Goal: Check status: Check status

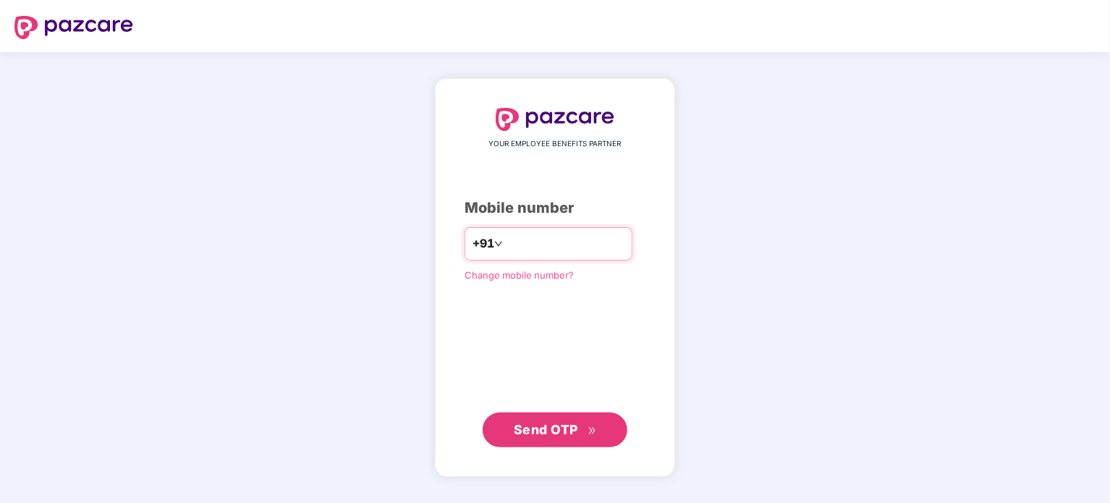
drag, startPoint x: 579, startPoint y: 231, endPoint x: 561, endPoint y: 245, distance: 23.2
click at [561, 245] on div "+91" at bounding box center [548, 243] width 168 height 33
click at [561, 245] on input "number" at bounding box center [565, 243] width 119 height 23
type input "**********"
click at [566, 436] on span "Send OTP" at bounding box center [546, 428] width 64 height 15
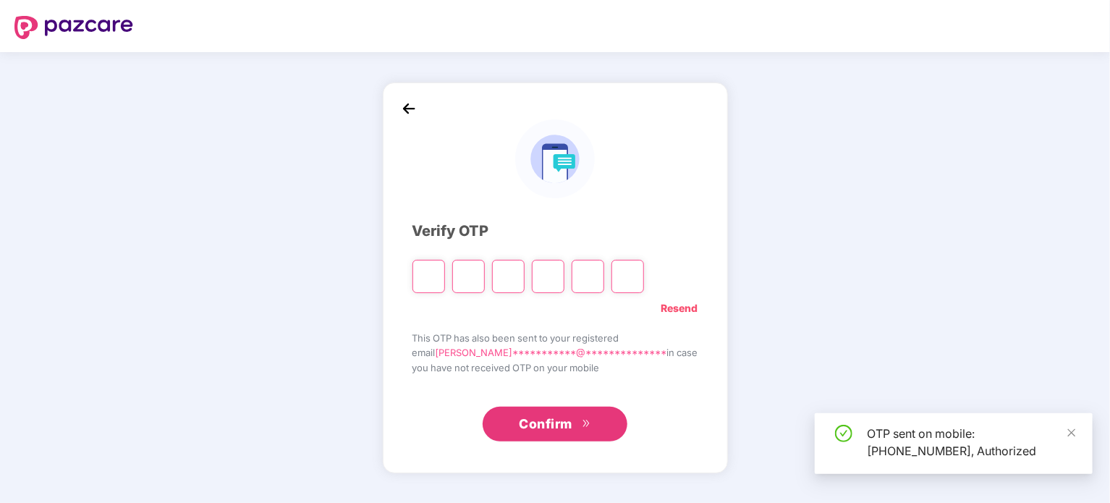
click at [445, 284] on input "Please enter verification code. Digit 1" at bounding box center [428, 276] width 33 height 33
drag, startPoint x: 449, startPoint y: 284, endPoint x: 466, endPoint y: 340, distance: 58.1
click at [466, 340] on div "**********" at bounding box center [555, 277] width 286 height 330
click at [466, 340] on span "This OTP has also been sent to your registered" at bounding box center [555, 338] width 286 height 14
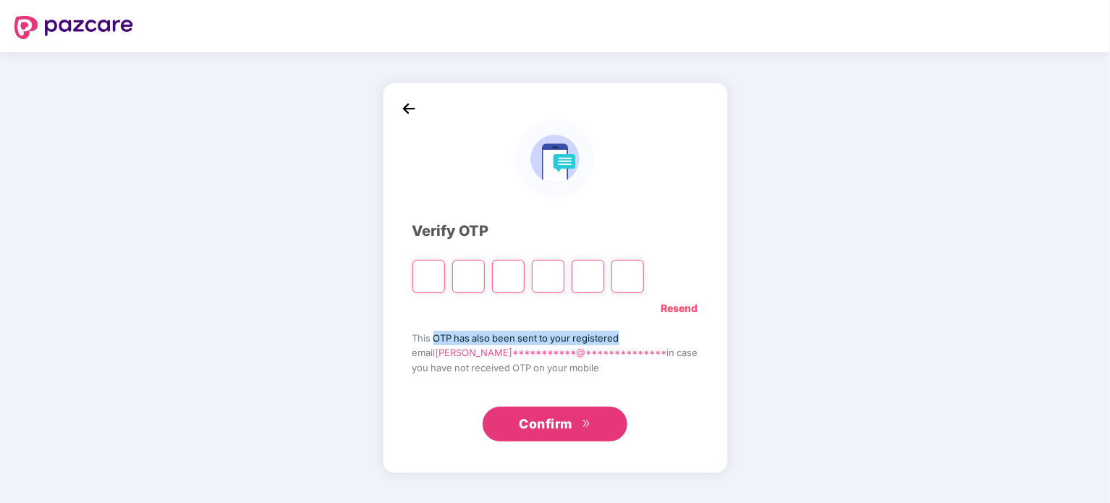
drag, startPoint x: 466, startPoint y: 340, endPoint x: 625, endPoint y: 335, distance: 159.2
click at [625, 335] on span "This OTP has also been sent to your registered" at bounding box center [555, 338] width 286 height 14
drag, startPoint x: 625, startPoint y: 335, endPoint x: 441, endPoint y: 337, distance: 183.7
click at [441, 337] on span "This OTP has also been sent to your registered" at bounding box center [555, 338] width 286 height 14
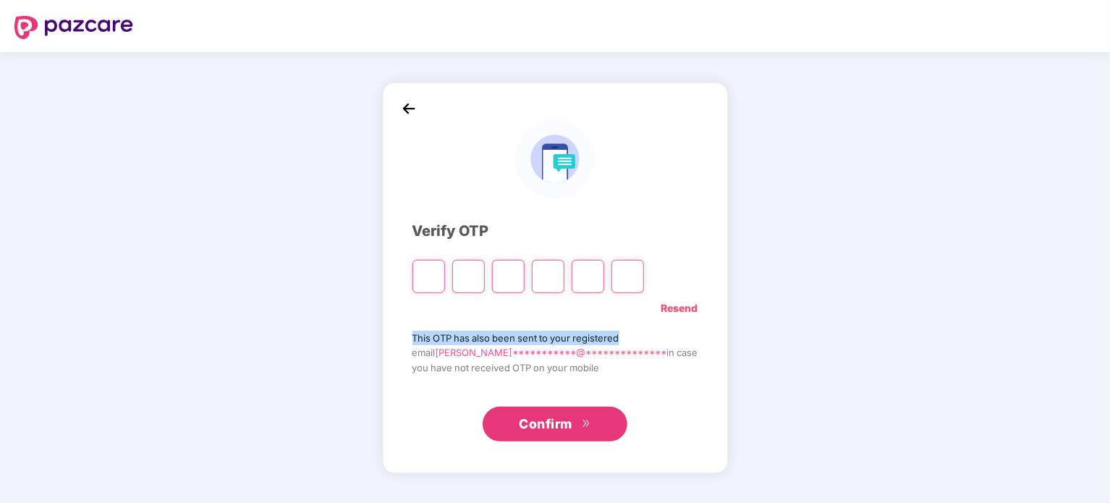
click at [441, 337] on span "This OTP has also been sent to your registered" at bounding box center [555, 338] width 286 height 14
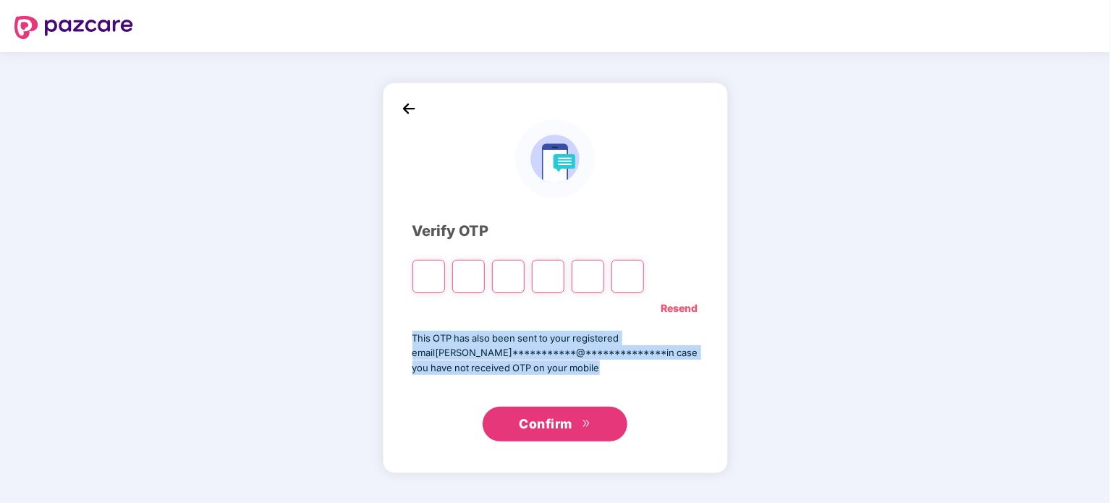
drag, startPoint x: 441, startPoint y: 337, endPoint x: 652, endPoint y: 362, distance: 211.9
click at [652, 362] on div "**********" at bounding box center [555, 353] width 286 height 44
click at [672, 352] on span "**********" at bounding box center [555, 352] width 286 height 14
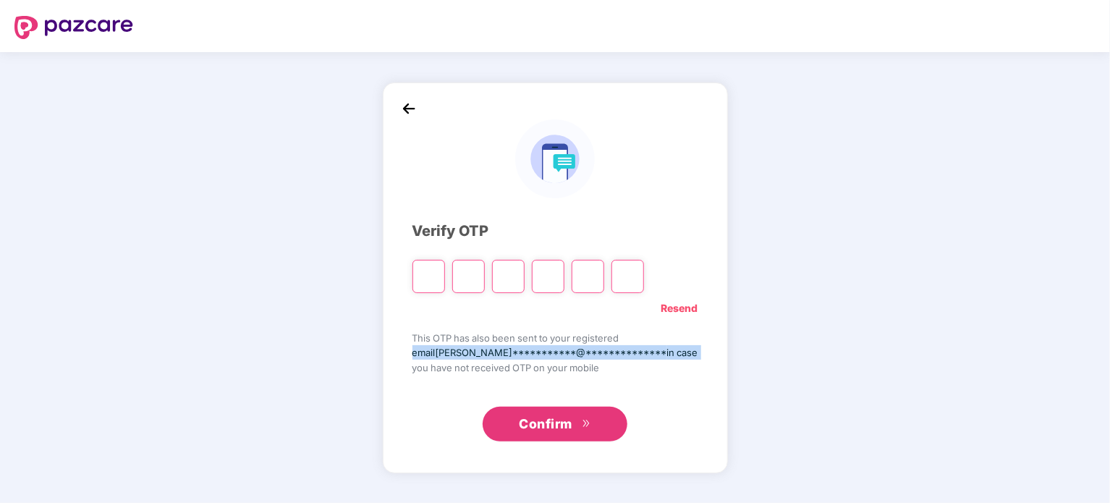
drag, startPoint x: 672, startPoint y: 352, endPoint x: 442, endPoint y: 349, distance: 230.0
click at [442, 349] on span "**********" at bounding box center [555, 352] width 286 height 14
click at [445, 277] on input "Please enter verification code. Digit 1" at bounding box center [428, 276] width 33 height 33
type input "*"
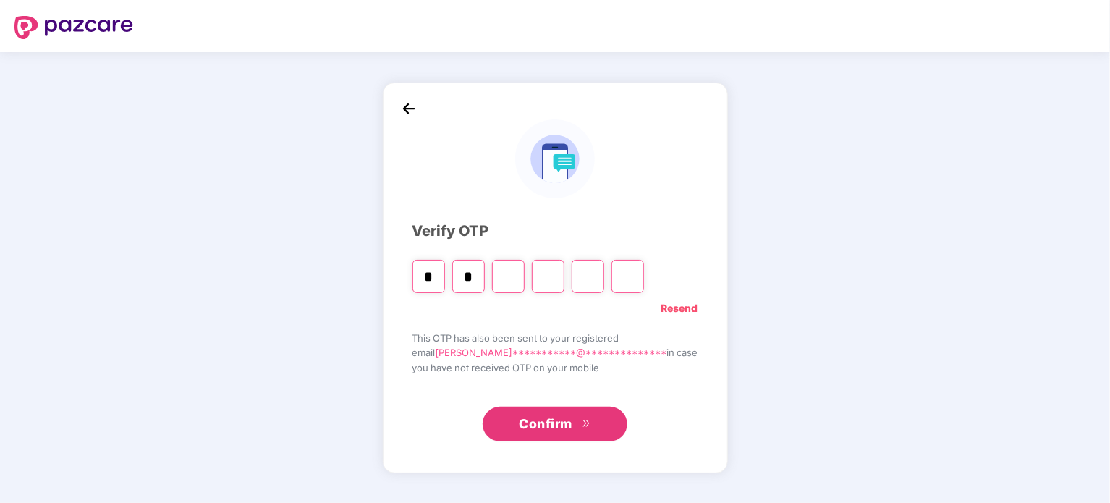
type input "*"
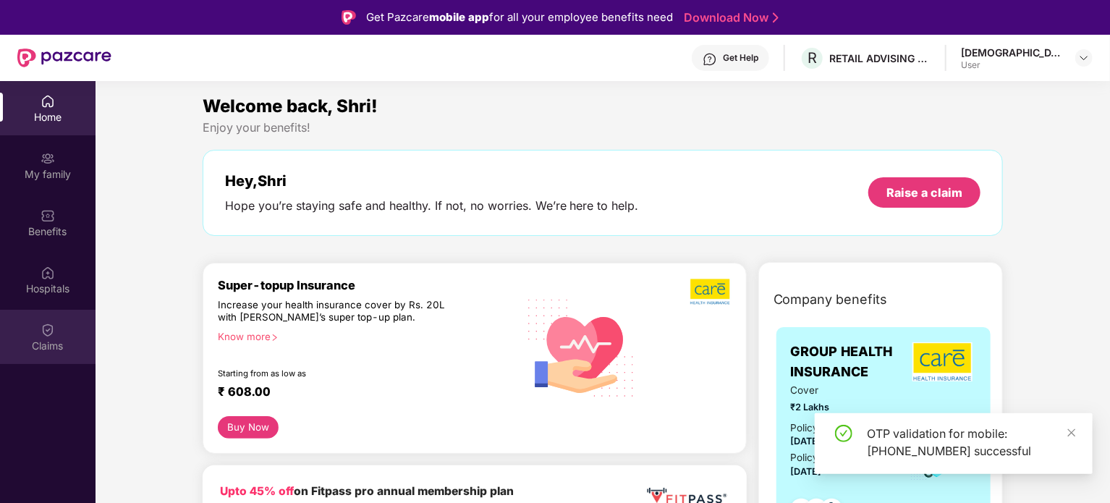
click at [48, 335] on img at bounding box center [48, 330] width 14 height 14
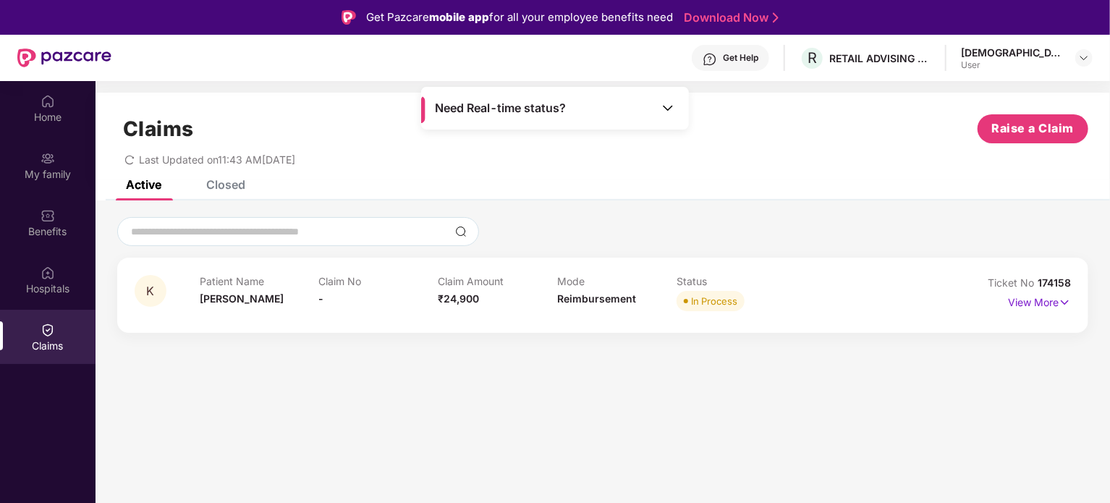
drag, startPoint x: 1023, startPoint y: 303, endPoint x: 999, endPoint y: 300, distance: 24.0
click at [1024, 302] on p "View More" at bounding box center [1039, 301] width 63 height 20
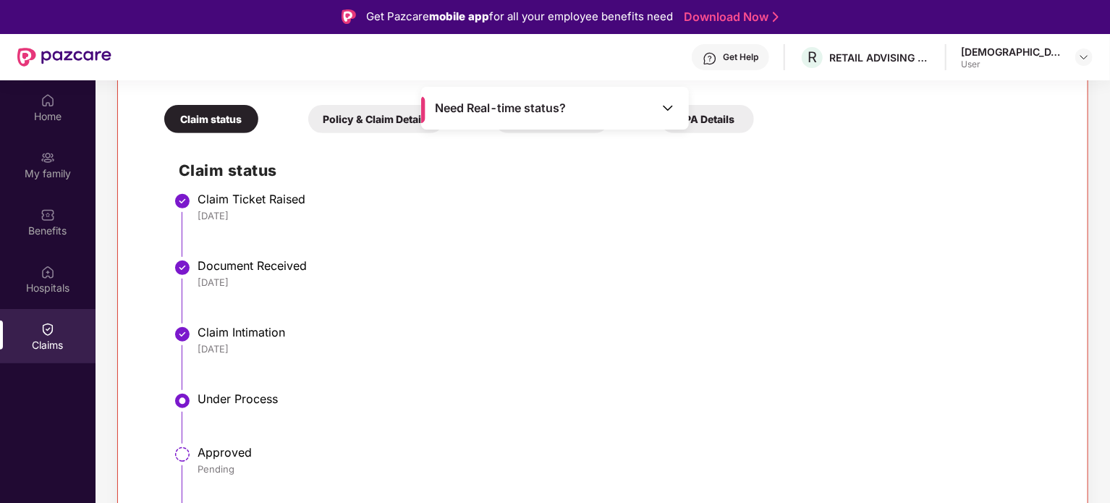
scroll to position [81, 0]
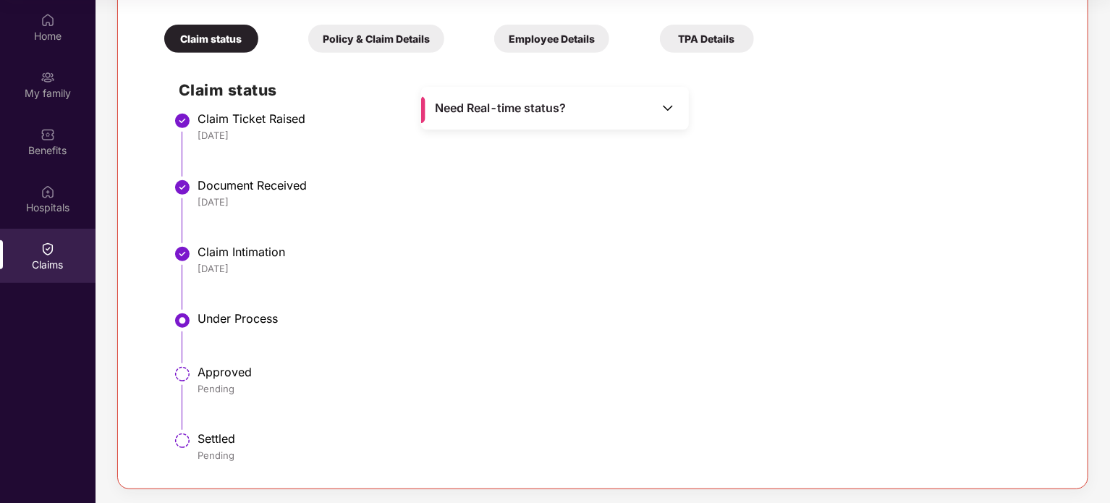
click at [231, 313] on div "Under Process" at bounding box center [626, 318] width 858 height 14
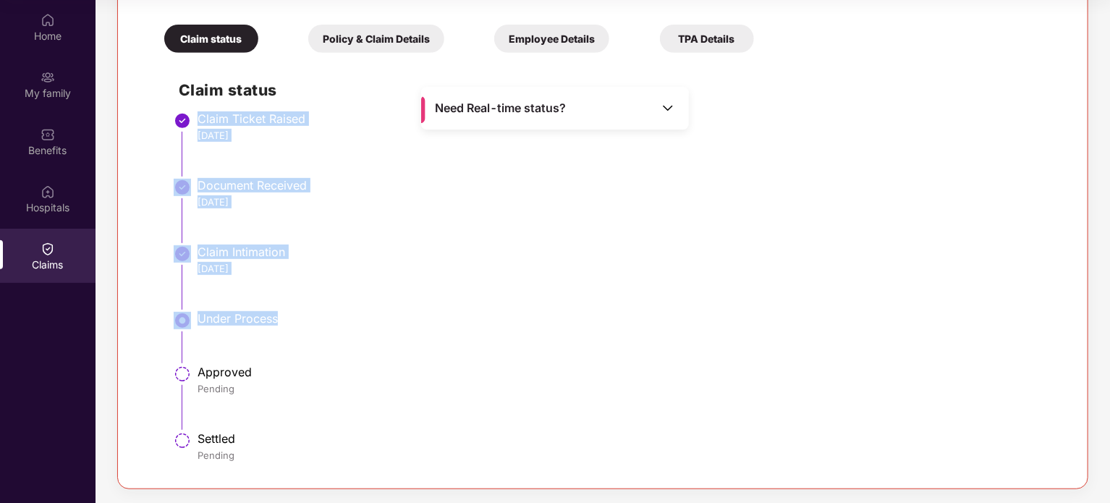
drag, startPoint x: 231, startPoint y: 313, endPoint x: 224, endPoint y: 121, distance: 192.6
click at [224, 121] on ul "Claim Ticket Raised [DATE] Document Received [DATE] Claim Intimation [DATE] Und…" at bounding box center [617, 293] width 877 height 354
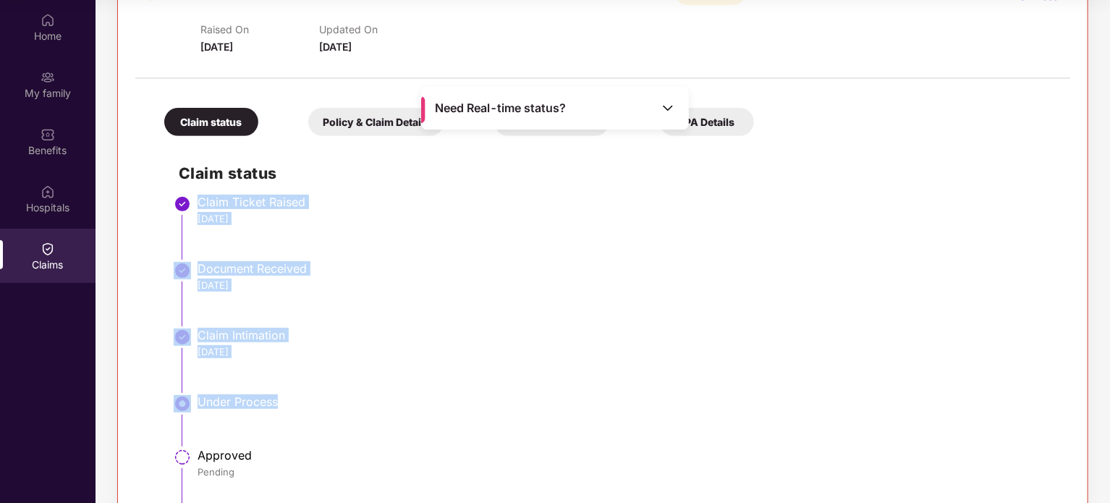
scroll to position [164, 0]
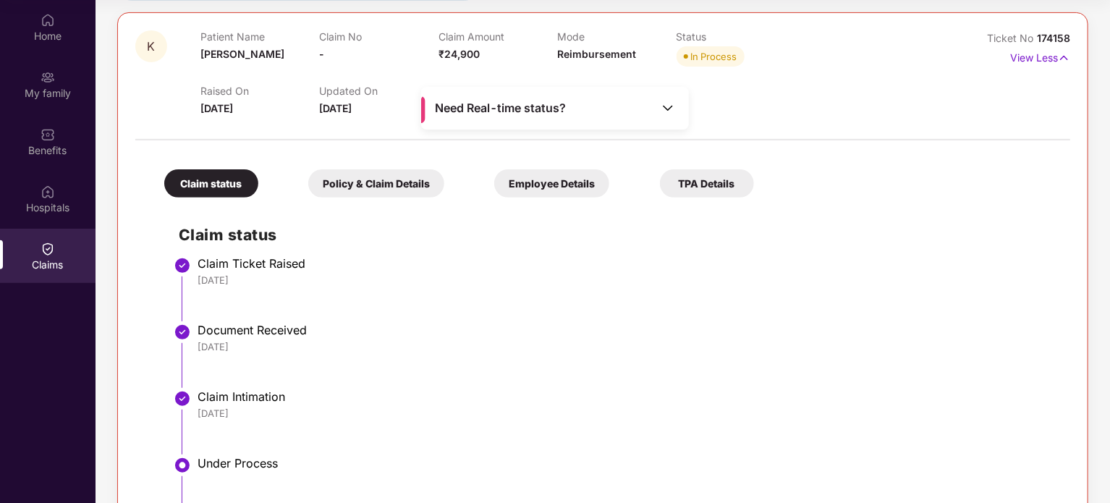
click at [252, 243] on h2 "Claim status" at bounding box center [617, 235] width 877 height 24
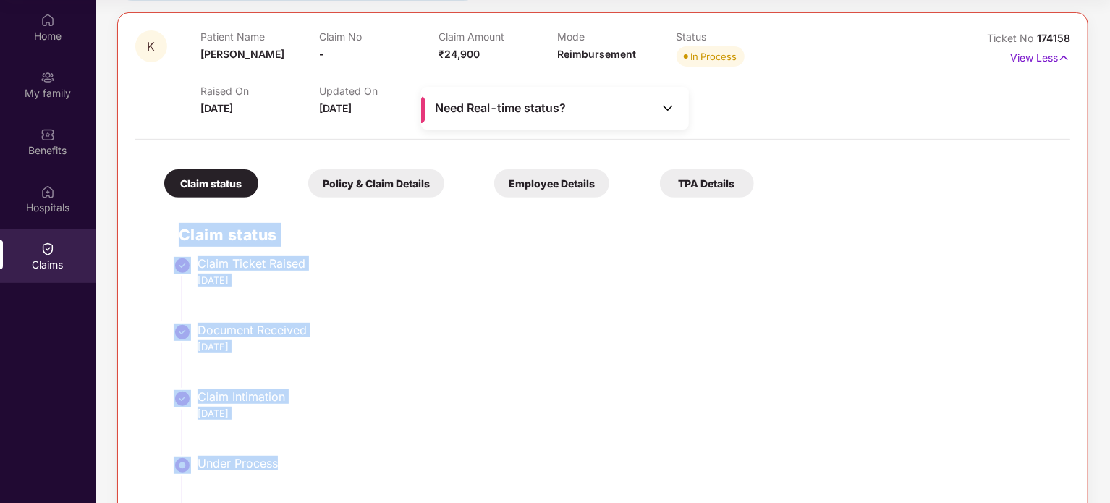
drag, startPoint x: 252, startPoint y: 243, endPoint x: 250, endPoint y: 481, distance: 238.0
click at [250, 481] on div "Claim status Claim Ticket Raised [DATE] Document Received [DATE] Claim Intimati…" at bounding box center [603, 410] width 906 height 411
click at [227, 242] on h2 "Claim status" at bounding box center [617, 235] width 877 height 24
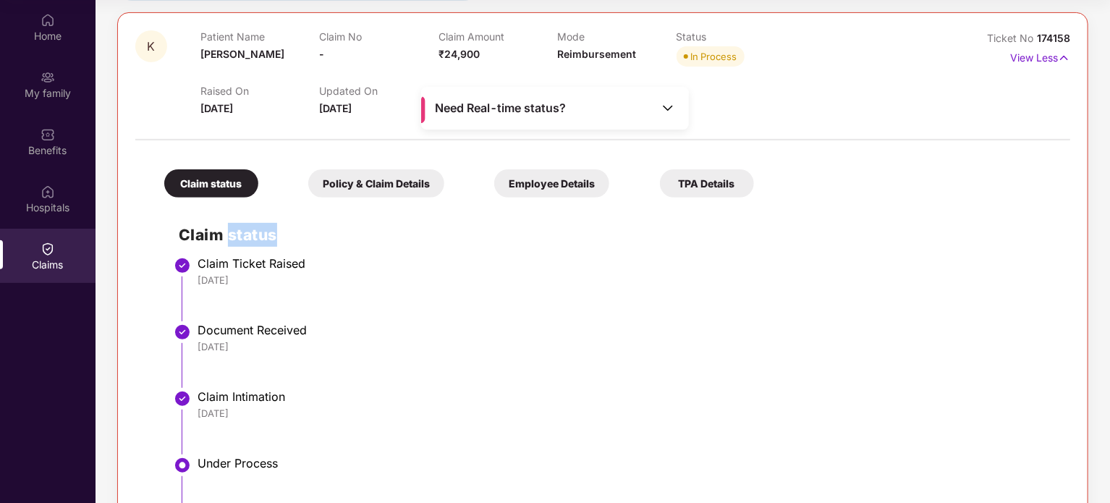
click at [227, 242] on h2 "Claim status" at bounding box center [617, 235] width 877 height 24
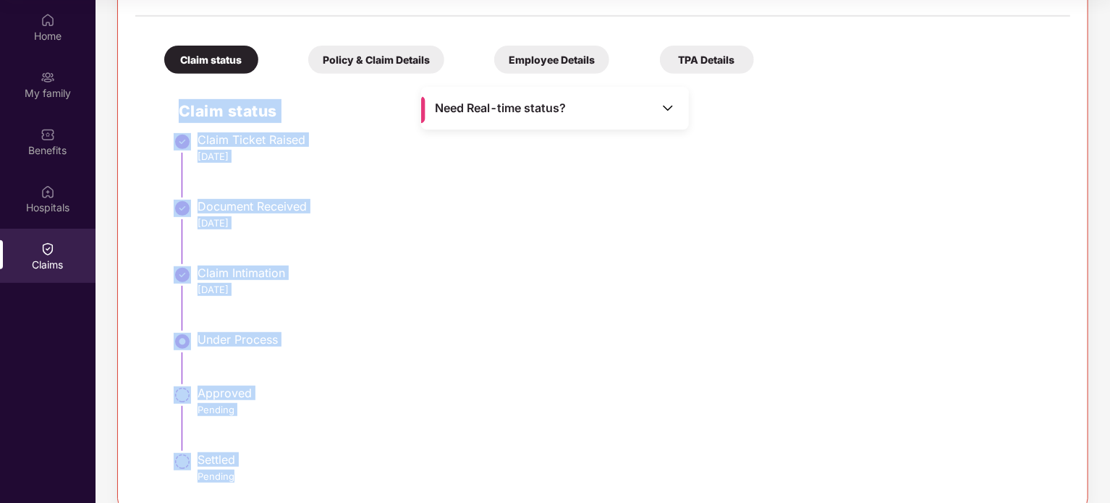
scroll to position [309, 0]
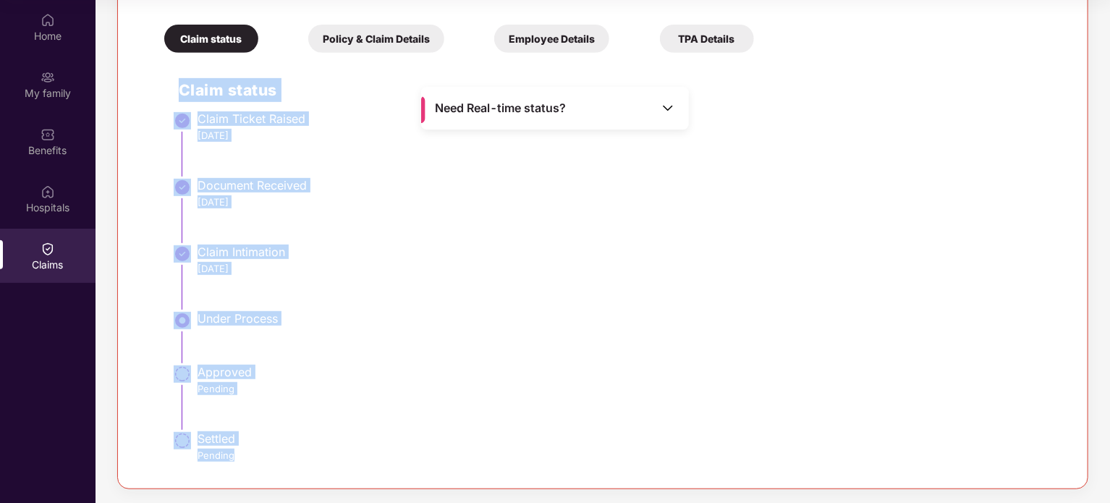
drag, startPoint x: 227, startPoint y: 242, endPoint x: 226, endPoint y: 460, distance: 217.7
click at [226, 460] on div "Claim status Claim Ticket Raised [DATE] Document Received [DATE] Claim Intimati…" at bounding box center [603, 265] width 906 height 411
click at [226, 460] on div "Pending" at bounding box center [626, 454] width 858 height 13
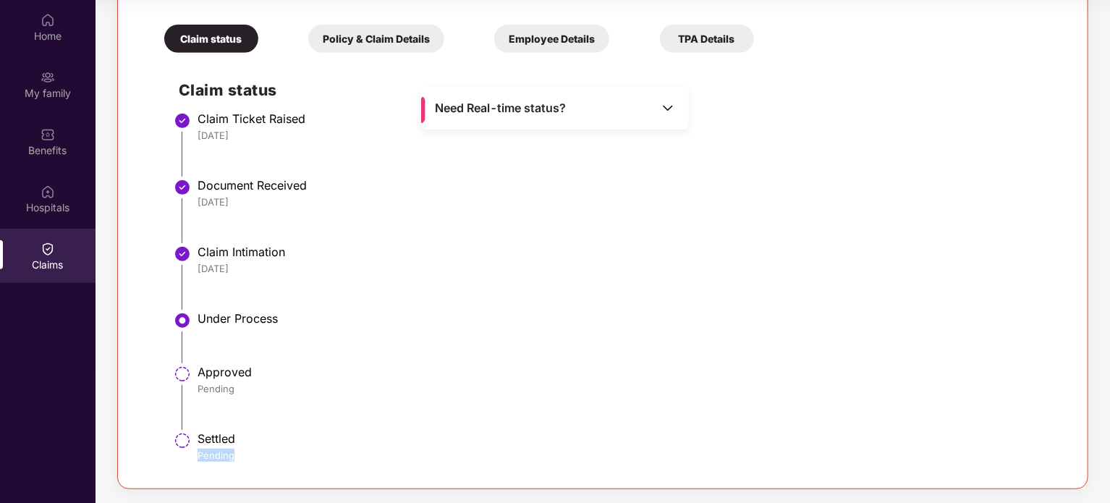
click at [226, 460] on div "Pending" at bounding box center [626, 454] width 858 height 13
drag, startPoint x: 226, startPoint y: 460, endPoint x: 159, endPoint y: 265, distance: 205.6
click at [159, 265] on div "Claim status Claim Ticket Raised [DATE] Document Received [DATE] Claim Intimati…" at bounding box center [603, 265] width 906 height 411
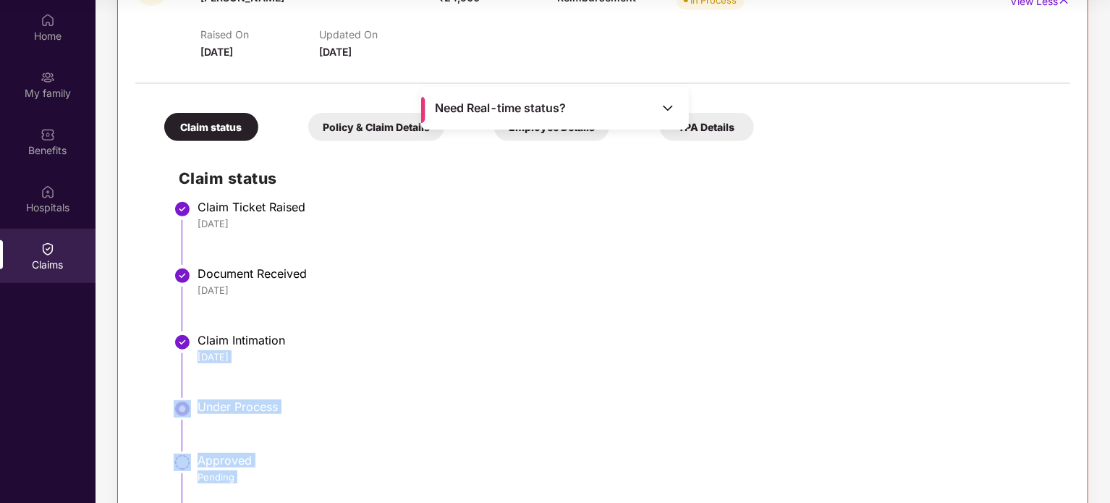
scroll to position [92, 0]
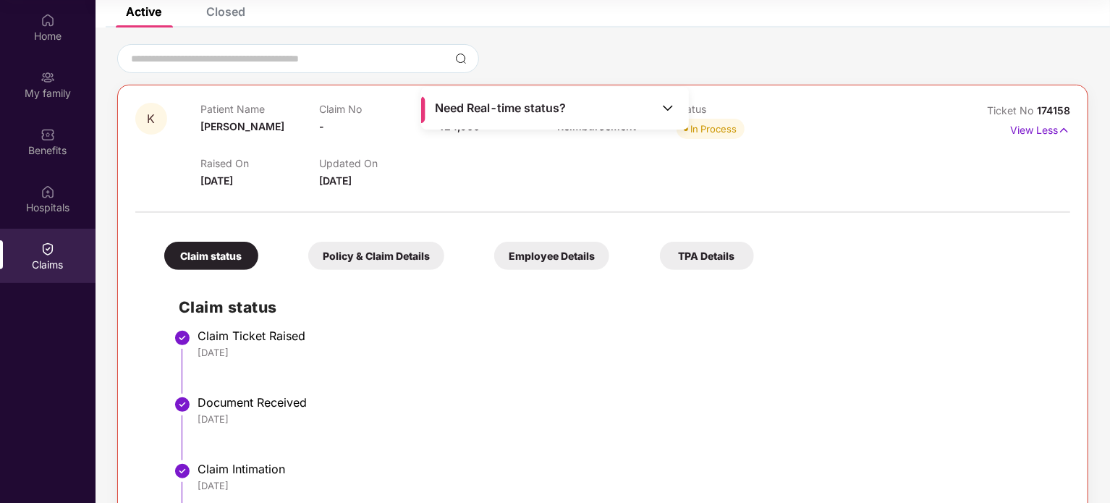
click at [638, 106] on div "Need Real-time status?" at bounding box center [555, 108] width 268 height 43
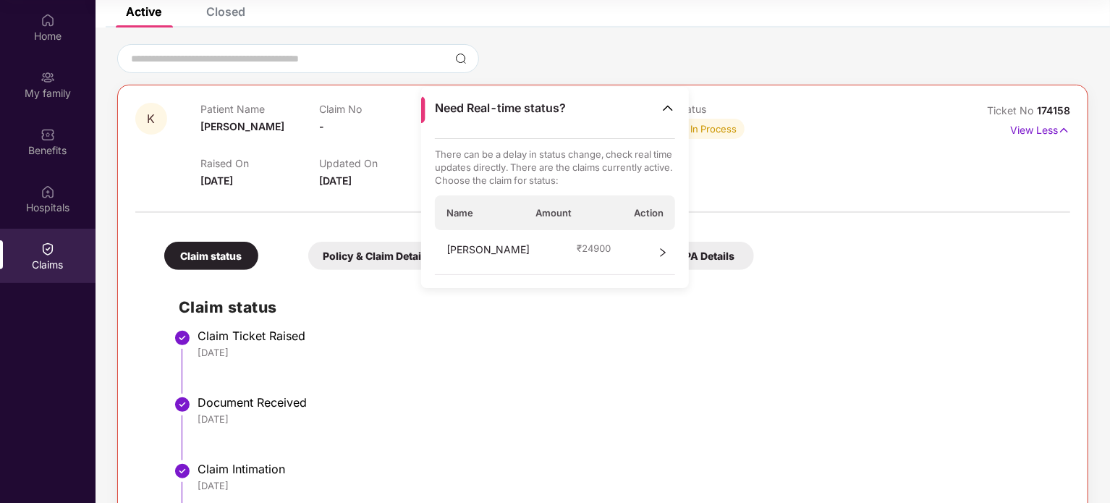
click at [624, 259] on div "[PERSON_NAME] ₹ 24900" at bounding box center [555, 252] width 241 height 45
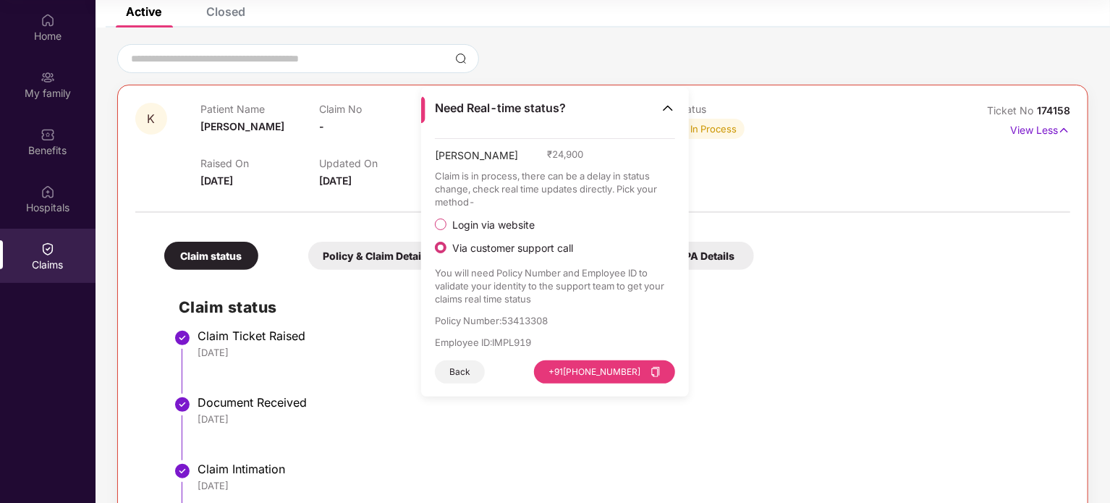
click at [487, 222] on span "Login via website" at bounding box center [493, 224] width 94 height 13
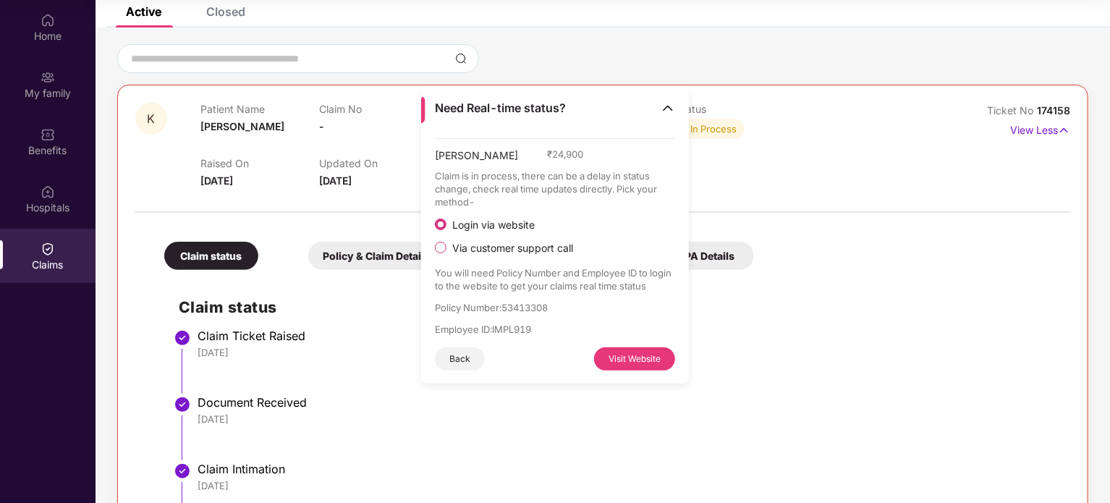
click at [498, 250] on span "Via customer support call" at bounding box center [512, 248] width 132 height 13
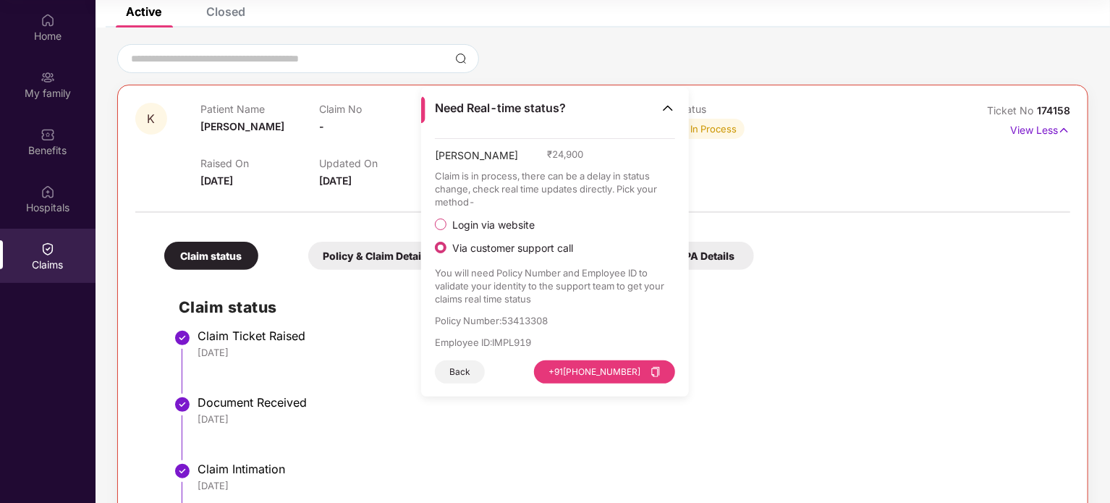
click at [501, 300] on p "You will need Policy Number and Employee ID to validate your identity to the su…" at bounding box center [555, 285] width 241 height 39
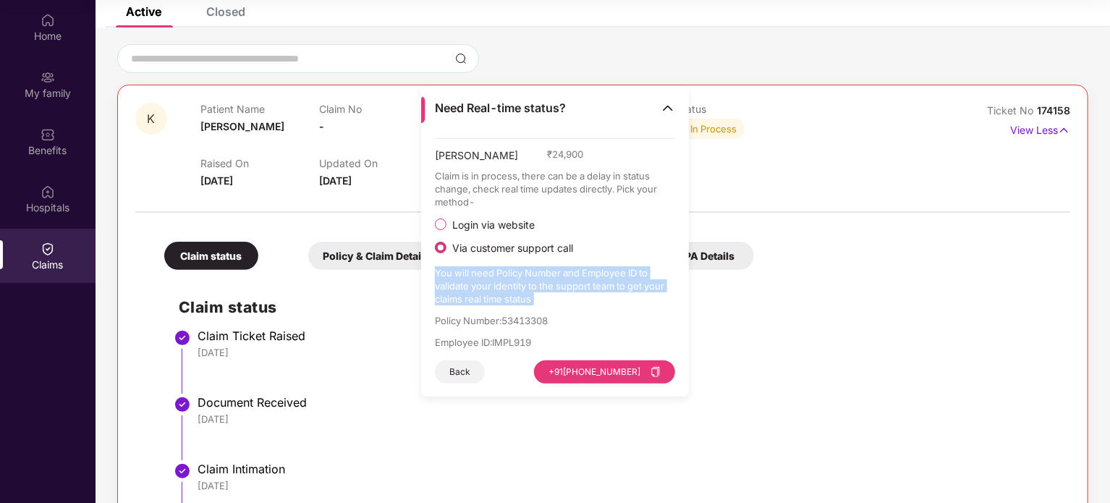
click at [501, 300] on p "You will need Policy Number and Employee ID to validate your identity to the su…" at bounding box center [555, 285] width 241 height 39
click at [500, 300] on p "You will need Policy Number and Employee ID to validate your identity to the su…" at bounding box center [555, 285] width 241 height 39
click at [514, 297] on p "You will need Policy Number and Employee ID to validate your identity to the su…" at bounding box center [555, 285] width 241 height 39
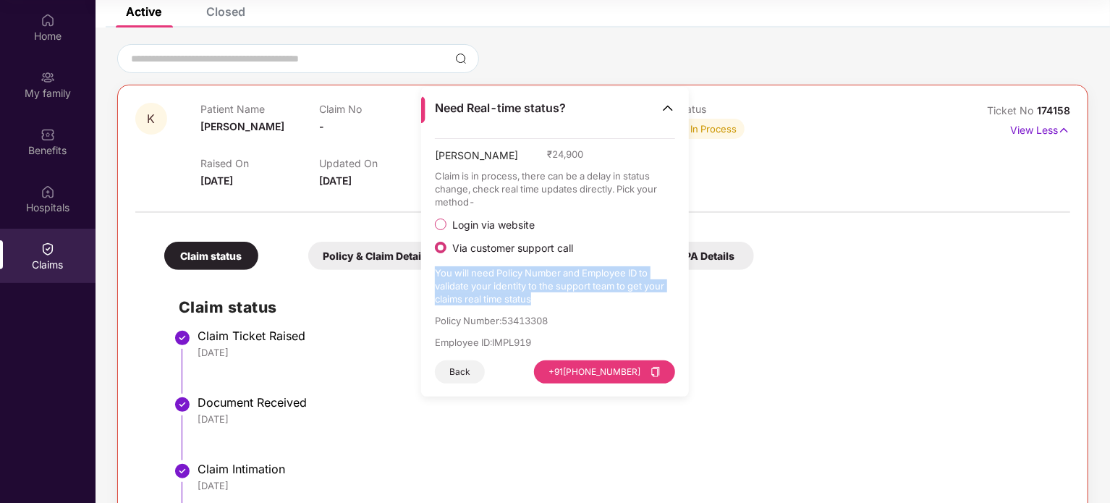
drag, startPoint x: 514, startPoint y: 297, endPoint x: 444, endPoint y: 278, distance: 72.6
click at [444, 278] on p "You will need Policy Number and Employee ID to validate your identity to the su…" at bounding box center [555, 285] width 241 height 39
drag, startPoint x: 444, startPoint y: 278, endPoint x: 558, endPoint y: 281, distance: 114.3
click at [558, 281] on p "You will need Policy Number and Employee ID to validate your identity to the su…" at bounding box center [555, 285] width 241 height 39
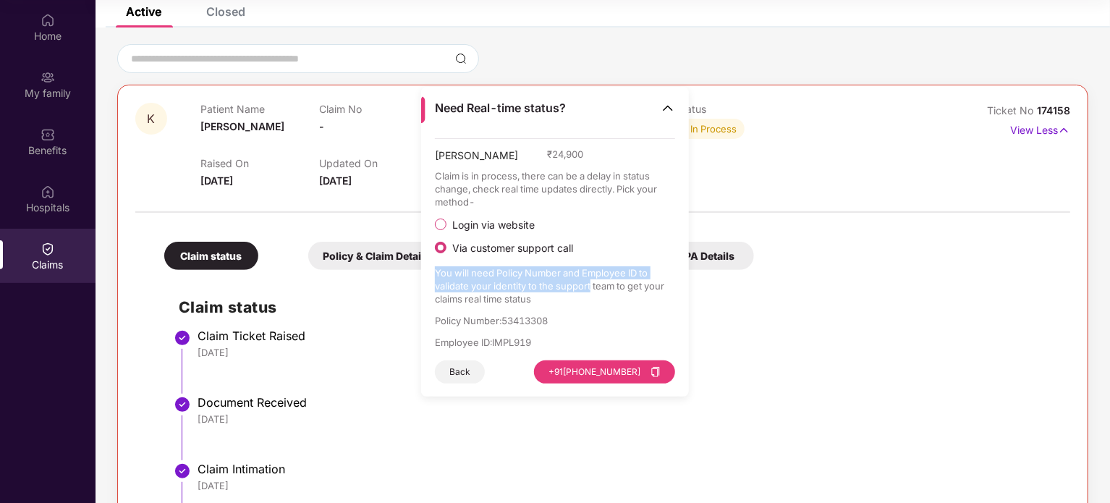
click at [558, 281] on p "You will need Policy Number and Employee ID to validate your identity to the su…" at bounding box center [555, 285] width 241 height 39
drag, startPoint x: 558, startPoint y: 281, endPoint x: 457, endPoint y: 291, distance: 101.8
click at [457, 291] on p "You will need Policy Number and Employee ID to validate your identity to the su…" at bounding box center [555, 285] width 241 height 39
drag, startPoint x: 457, startPoint y: 291, endPoint x: 671, endPoint y: 281, distance: 214.3
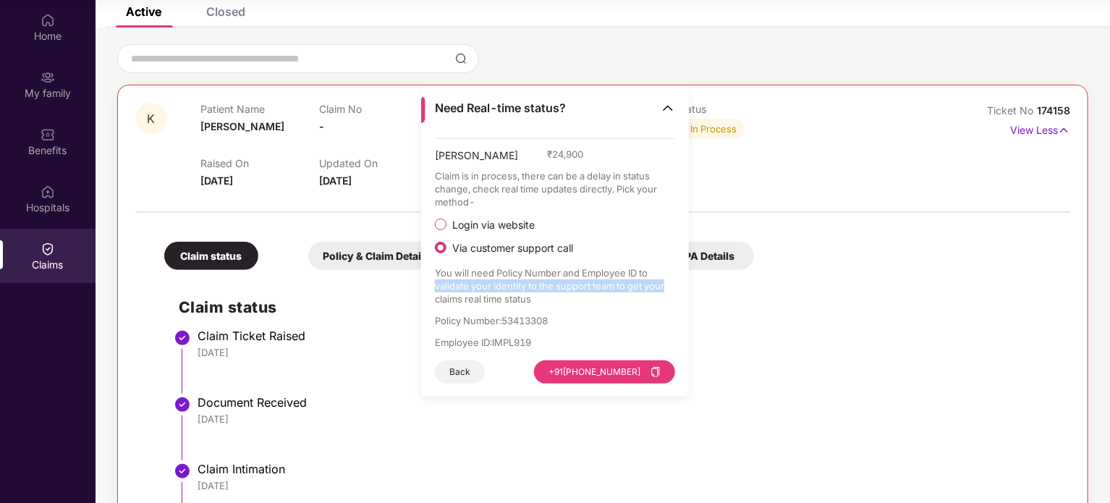
click at [671, 281] on p "You will need Policy Number and Employee ID to validate your identity to the su…" at bounding box center [555, 285] width 241 height 39
click at [667, 286] on p "You will need Policy Number and Employee ID to validate your identity to the su…" at bounding box center [555, 285] width 241 height 39
drag, startPoint x: 667, startPoint y: 286, endPoint x: 434, endPoint y: 281, distance: 233.0
click at [434, 281] on div "[PERSON_NAME] ₹ 24,900 Claim is in process, there can be a delay in status chan…" at bounding box center [555, 267] width 268 height 259
click at [516, 322] on p "Policy Number : 53413308" at bounding box center [555, 320] width 241 height 13
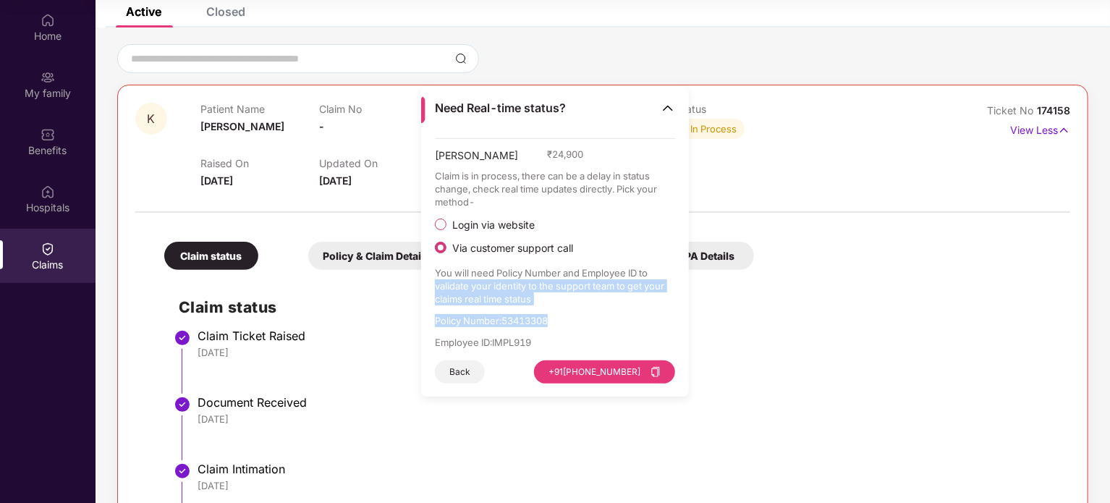
drag, startPoint x: 516, startPoint y: 322, endPoint x: 440, endPoint y: 286, distance: 84.1
click at [440, 286] on div "[PERSON_NAME] ₹ 24,900 Claim is in process, there can be a delay in status chan…" at bounding box center [555, 260] width 241 height 245
click at [440, 286] on p "You will need Policy Number and Employee ID to validate your identity to the su…" at bounding box center [555, 285] width 241 height 39
drag, startPoint x: 440, startPoint y: 286, endPoint x: 661, endPoint y: 286, distance: 221.3
click at [661, 286] on p "You will need Policy Number and Employee ID to validate your identity to the su…" at bounding box center [555, 285] width 241 height 39
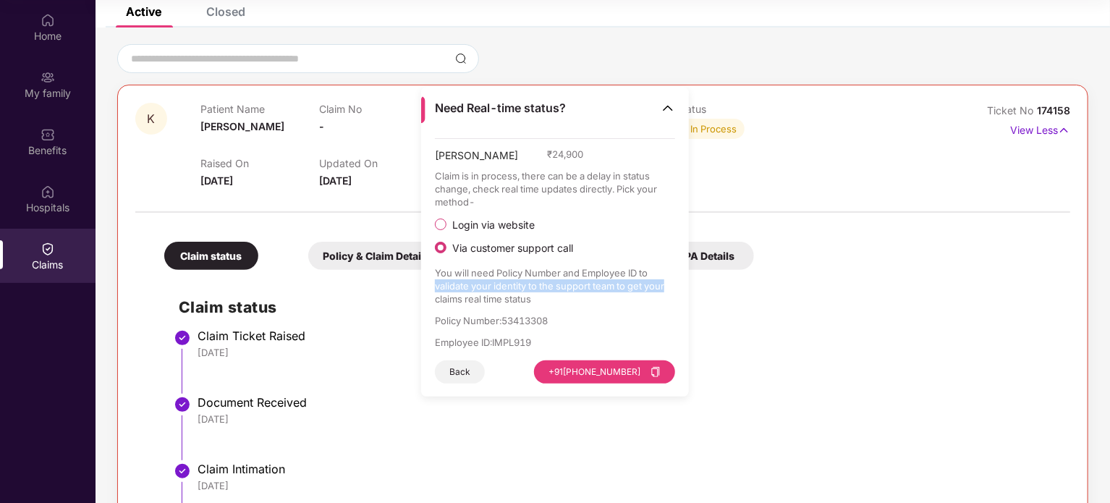
click at [661, 286] on p "You will need Policy Number and Employee ID to validate your identity to the su…" at bounding box center [555, 285] width 241 height 39
drag, startPoint x: 661, startPoint y: 286, endPoint x: 455, endPoint y: 289, distance: 206.2
click at [455, 289] on p "You will need Policy Number and Employee ID to validate your identity to the su…" at bounding box center [555, 285] width 241 height 39
drag, startPoint x: 455, startPoint y: 289, endPoint x: 651, endPoint y: 286, distance: 196.0
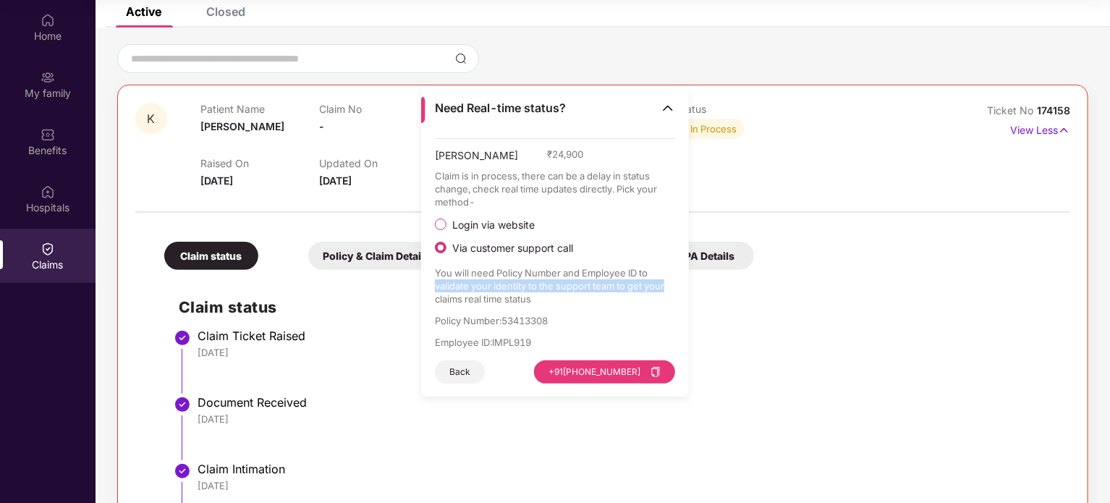
click at [651, 286] on p "You will need Policy Number and Employee ID to validate your identity to the su…" at bounding box center [555, 285] width 241 height 39
drag, startPoint x: 651, startPoint y: 286, endPoint x: 461, endPoint y: 285, distance: 189.5
click at [461, 285] on p "You will need Policy Number and Employee ID to validate your identity to the su…" at bounding box center [555, 285] width 241 height 39
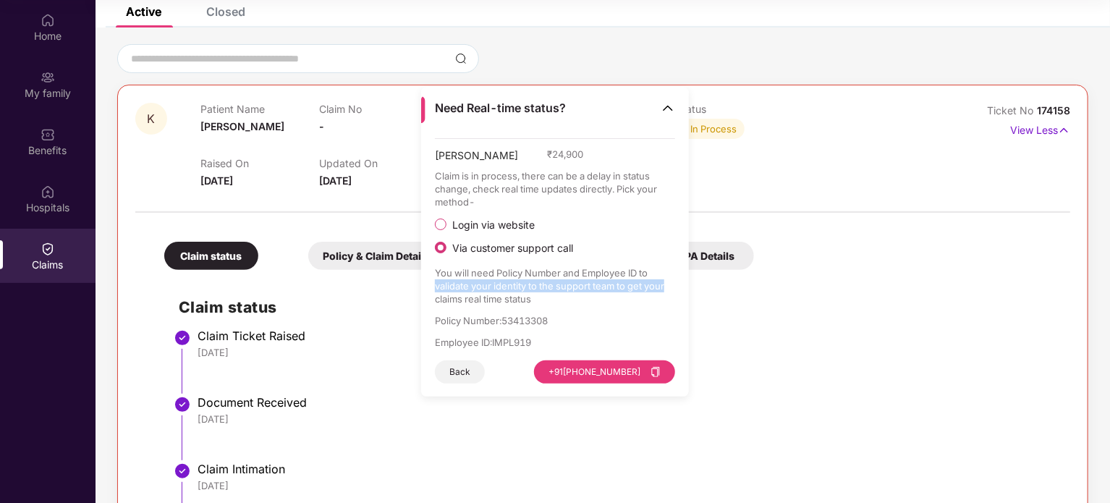
drag, startPoint x: 461, startPoint y: 285, endPoint x: 663, endPoint y: 289, distance: 201.1
click at [663, 289] on p "You will need Policy Number and Employee ID to validate your identity to the su…" at bounding box center [555, 285] width 241 height 39
drag, startPoint x: 663, startPoint y: 289, endPoint x: 463, endPoint y: 289, distance: 199.6
click at [463, 289] on p "You will need Policy Number and Employee ID to validate your identity to the su…" at bounding box center [555, 285] width 241 height 39
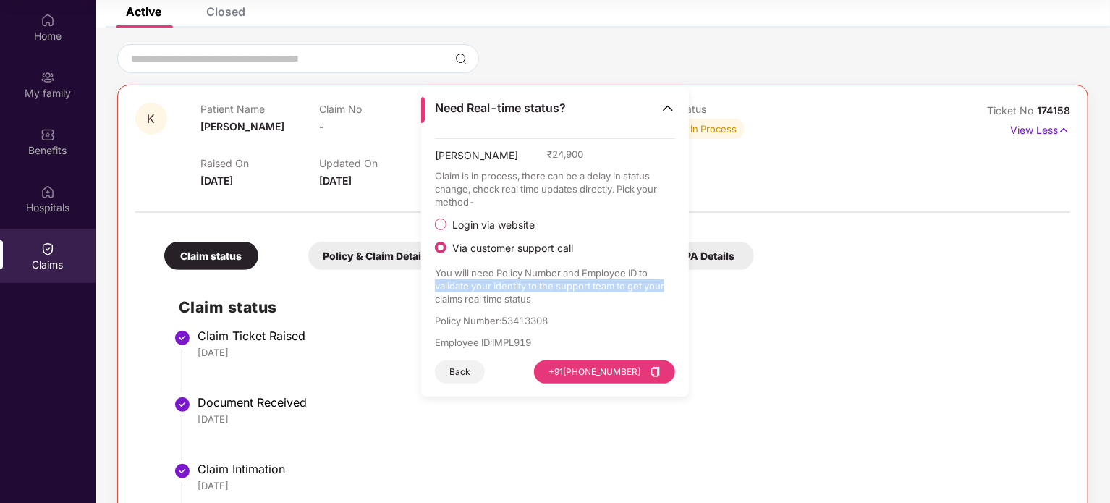
click at [463, 289] on p "You will need Policy Number and Employee ID to validate your identity to the su…" at bounding box center [555, 285] width 241 height 39
drag, startPoint x: 463, startPoint y: 289, endPoint x: 668, endPoint y: 286, distance: 204.7
click at [668, 286] on p "You will need Policy Number and Employee ID to validate your identity to the su…" at bounding box center [555, 285] width 241 height 39
drag, startPoint x: 668, startPoint y: 286, endPoint x: 439, endPoint y: 289, distance: 228.6
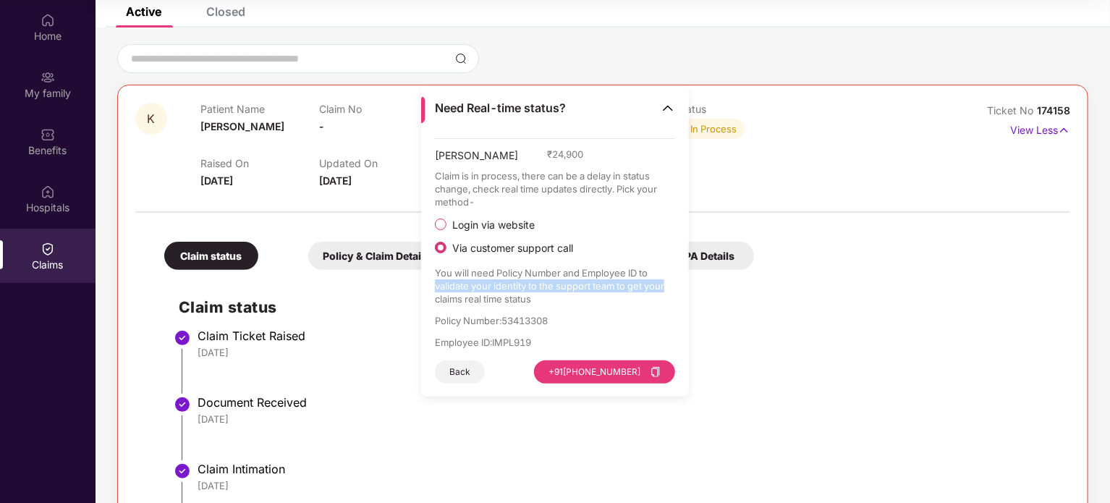
click at [439, 289] on p "You will need Policy Number and Employee ID to validate your identity to the su…" at bounding box center [555, 285] width 241 height 39
drag, startPoint x: 439, startPoint y: 289, endPoint x: 674, endPoint y: 287, distance: 235.1
click at [674, 287] on p "You will need Policy Number and Employee ID to validate your identity to the su…" at bounding box center [555, 285] width 241 height 39
click at [578, 193] on p "Claim is in process, there can be a delay in status change, check real time upd…" at bounding box center [555, 188] width 241 height 39
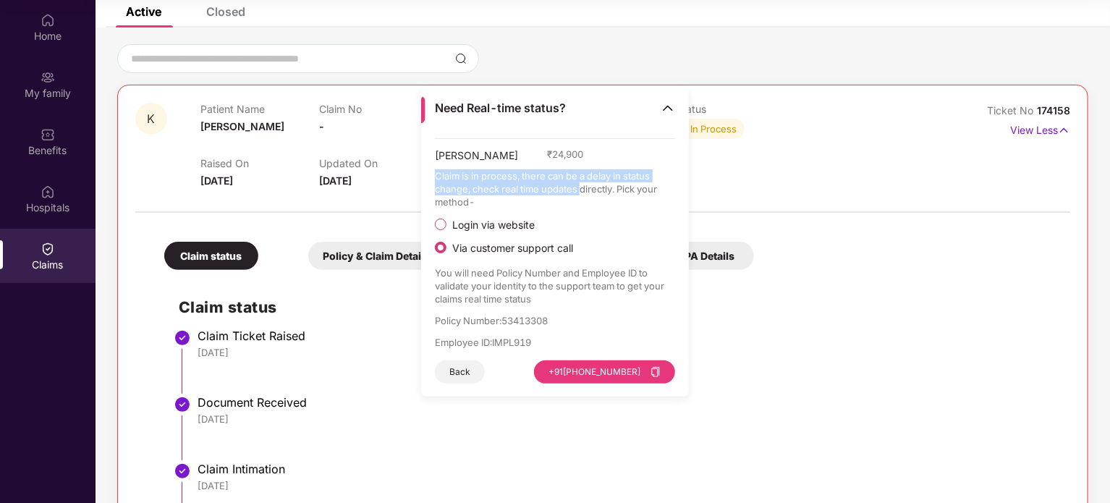
drag, startPoint x: 578, startPoint y: 193, endPoint x: 436, endPoint y: 171, distance: 143.4
click at [436, 171] on p "Claim is in process, there can be a delay in status change, check real time upd…" at bounding box center [555, 188] width 241 height 39
drag, startPoint x: 436, startPoint y: 171, endPoint x: 625, endPoint y: 199, distance: 190.8
click at [625, 199] on p "Claim is in process, there can be a delay in status change, check real time upd…" at bounding box center [555, 188] width 241 height 39
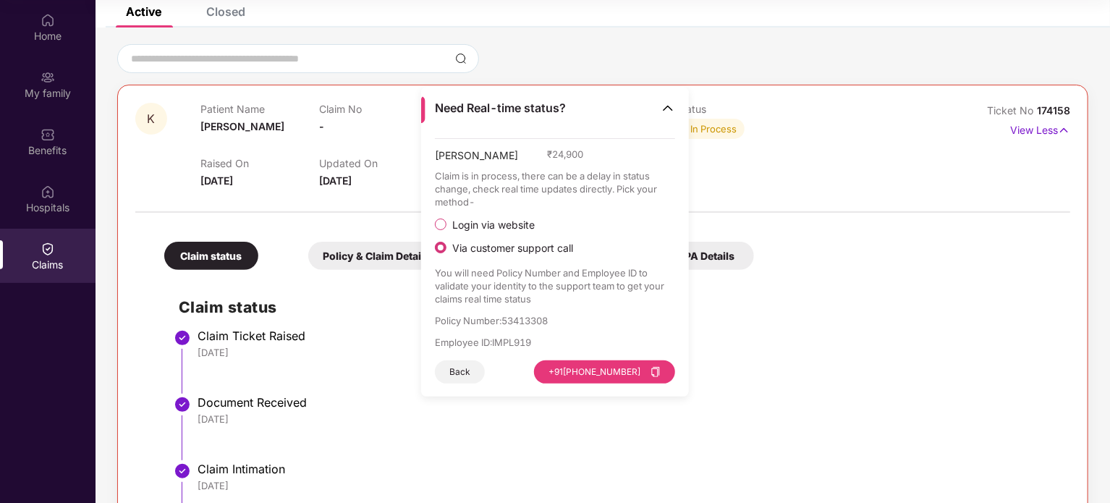
click at [480, 223] on span "Login via website" at bounding box center [493, 224] width 94 height 13
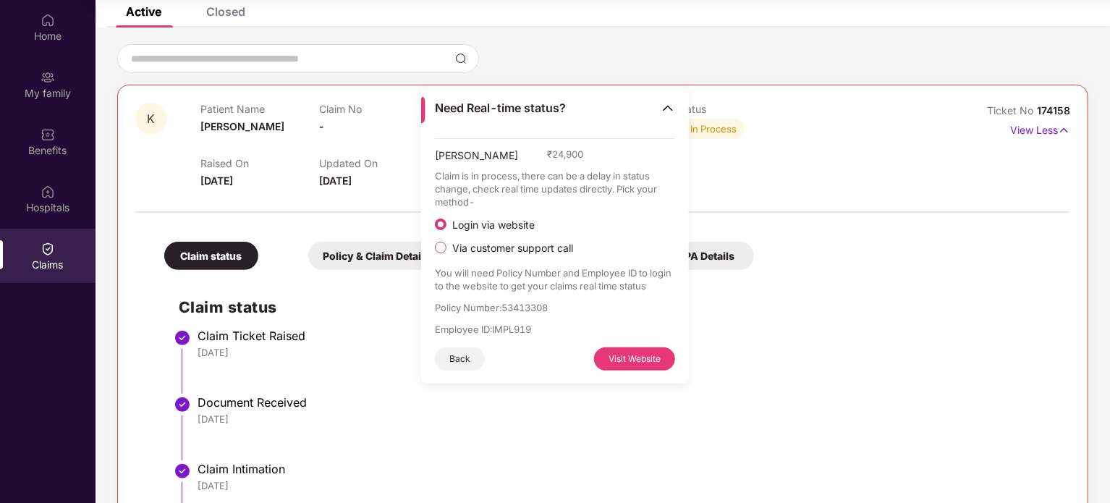
click at [433, 265] on div "[PERSON_NAME] ₹ 24,900 Claim is in process, there can be a delay in status chan…" at bounding box center [555, 261] width 268 height 246
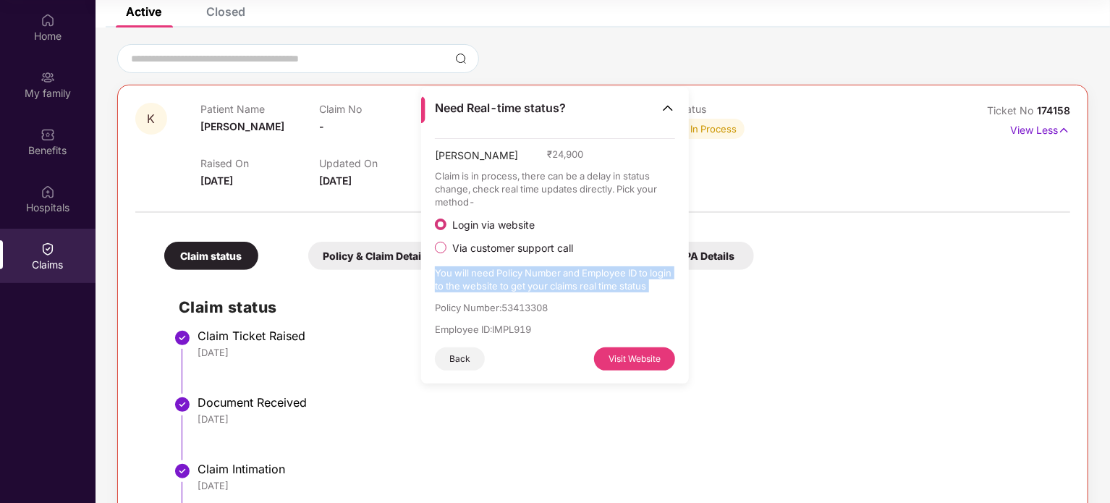
drag, startPoint x: 433, startPoint y: 265, endPoint x: 661, endPoint y: 283, distance: 228.6
click at [661, 283] on div "[PERSON_NAME] ₹ 24,900 Claim is in process, there can be a delay in status chan…" at bounding box center [555, 261] width 268 height 246
click at [634, 289] on p "You will need Policy Number and Employee ID to login to the website to get your…" at bounding box center [555, 279] width 241 height 26
drag, startPoint x: 634, startPoint y: 289, endPoint x: 442, endPoint y: 260, distance: 194.6
click at [442, 260] on div "[PERSON_NAME] ₹ 24,900 Claim is in process, there can be a delay in status chan…" at bounding box center [555, 254] width 241 height 232
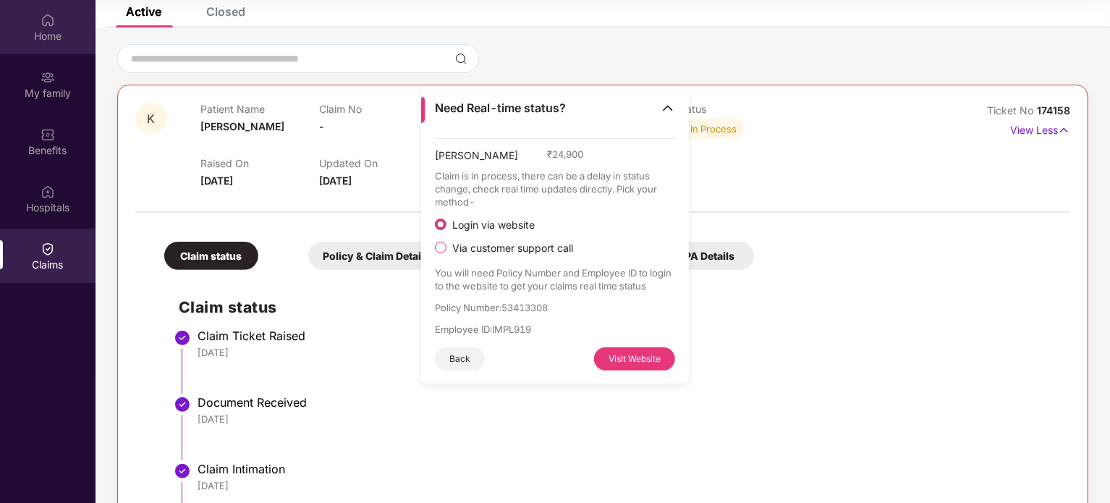
click at [35, 38] on div "Home" at bounding box center [47, 36] width 95 height 14
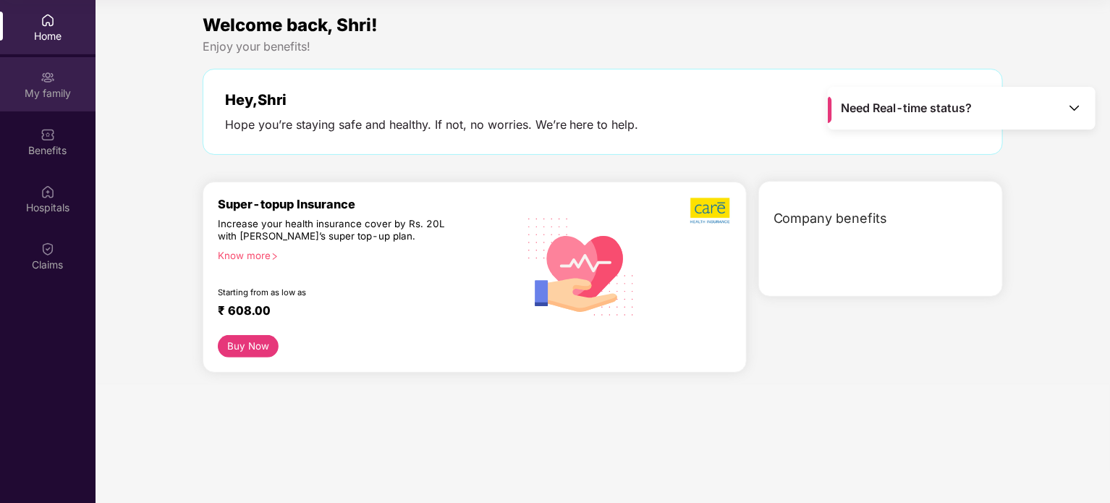
scroll to position [0, 0]
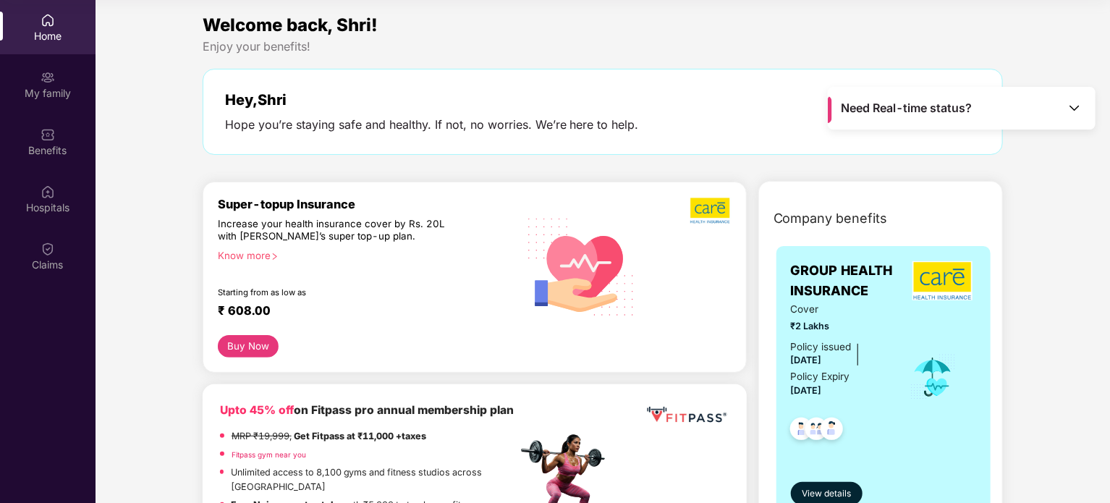
click at [273, 228] on div "Increase your health insurance cover by Rs. 20L with [PERSON_NAME]’s super top-…" at bounding box center [336, 231] width 237 height 26
click at [273, 229] on div "Increase your health insurance cover by Rs. 20L with [PERSON_NAME]’s super top-…" at bounding box center [336, 231] width 237 height 26
drag, startPoint x: 273, startPoint y: 229, endPoint x: 371, endPoint y: 242, distance: 98.4
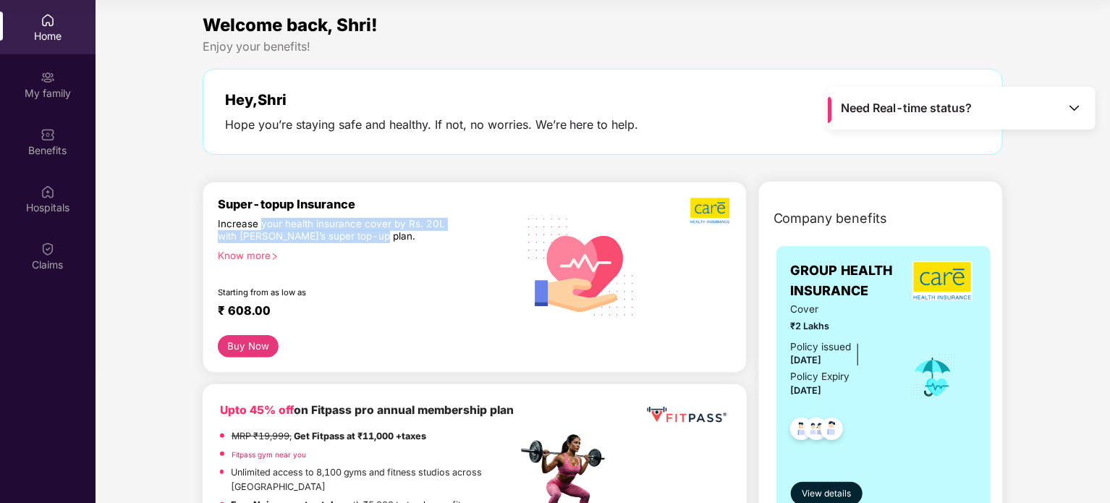
click at [371, 242] on div "Increase your health insurance cover by Rs. 20L with [PERSON_NAME]’s super top-…" at bounding box center [336, 231] width 237 height 26
drag, startPoint x: 371, startPoint y: 242, endPoint x: 238, endPoint y: 218, distance: 135.2
click at [238, 218] on div "Increase your health insurance cover by Rs. 20L with [PERSON_NAME]’s super top-…" at bounding box center [336, 231] width 237 height 26
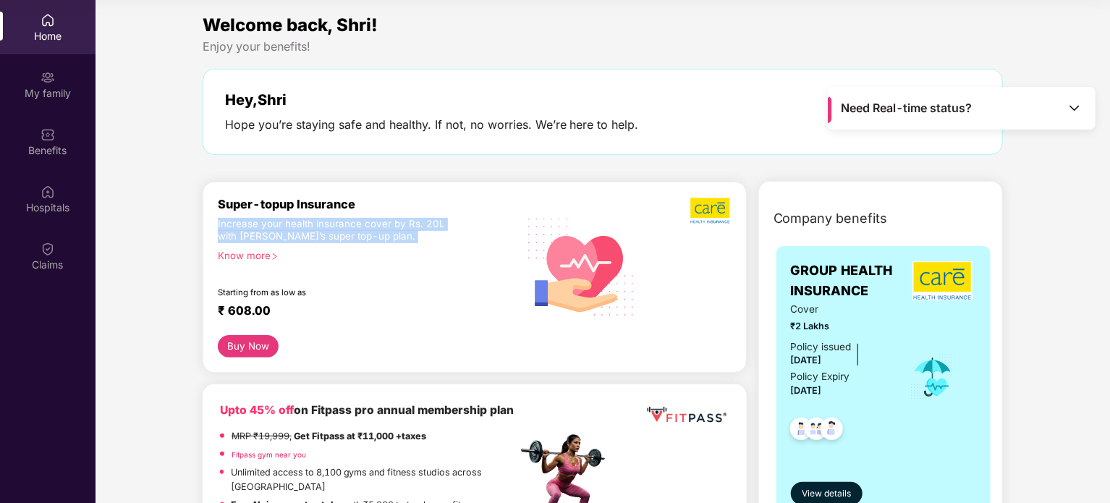
drag, startPoint x: 238, startPoint y: 218, endPoint x: 433, endPoint y: 234, distance: 195.3
click at [433, 234] on div "Increase your health insurance cover by Rs. 20L with [PERSON_NAME]’s super top-…" at bounding box center [336, 231] width 237 height 26
click at [246, 237] on div "Increase your health insurance cover by Rs. 20L with [PERSON_NAME]’s super top-…" at bounding box center [336, 231] width 237 height 26
drag, startPoint x: 246, startPoint y: 237, endPoint x: 365, endPoint y: 237, distance: 118.6
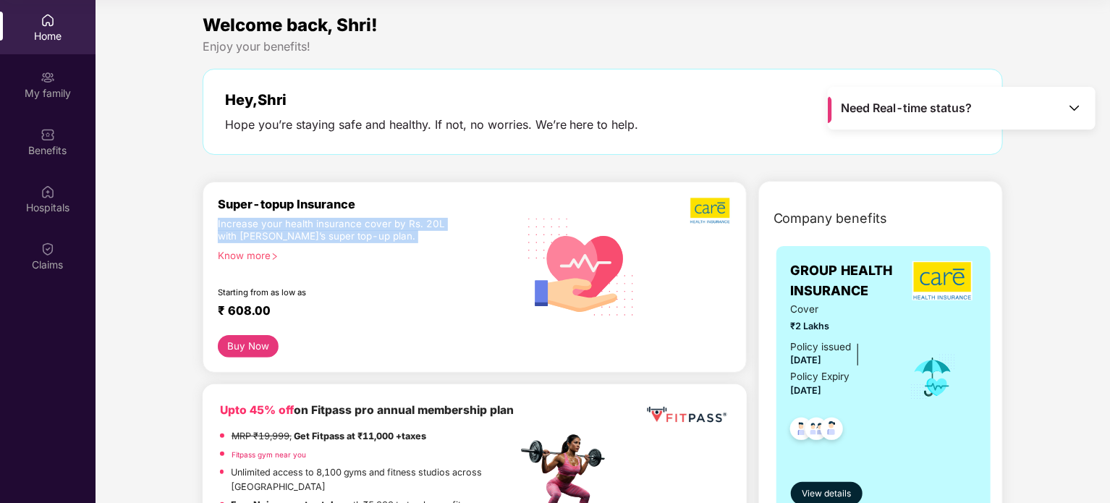
click at [365, 237] on div "Increase your health insurance cover by Rs. 20L with [PERSON_NAME]’s super top-…" at bounding box center [336, 231] width 237 height 26
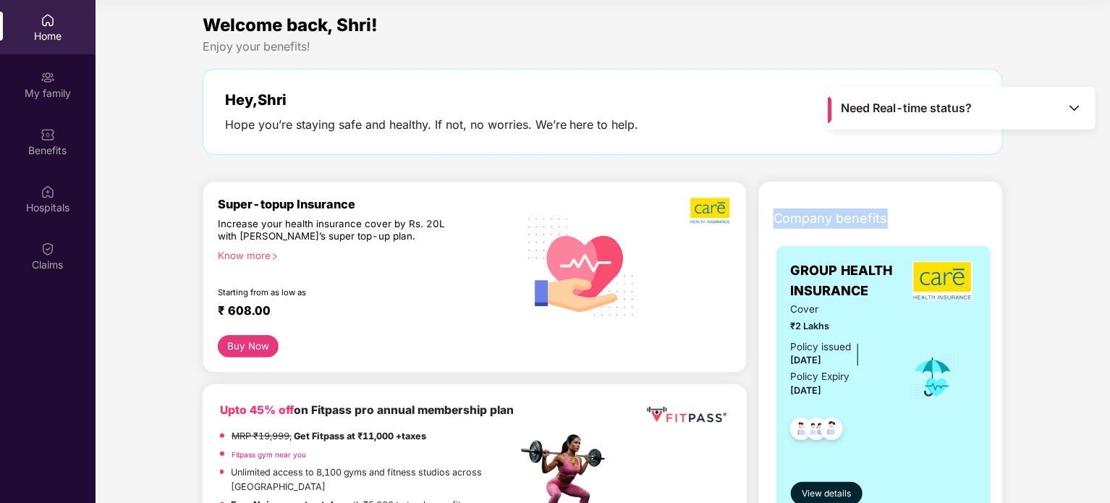
drag, startPoint x: 761, startPoint y: 207, endPoint x: 1024, endPoint y: 199, distance: 262.7
click at [1024, 200] on div "Company benefits GROUP HEALTH INSURANCE Cover ₹2 Lakhs Policy issued [DATE] Pol…" at bounding box center [880, 376] width 307 height 353
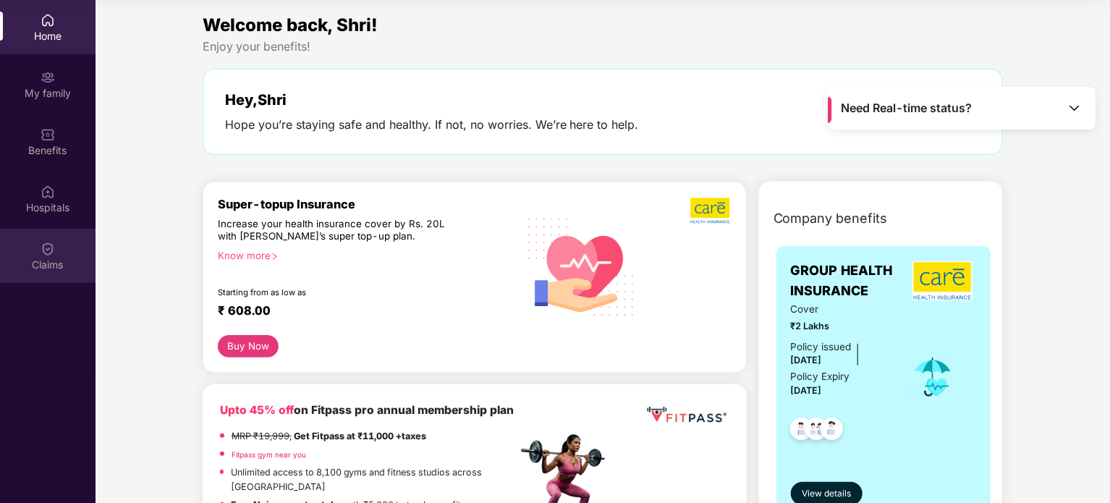
click at [37, 271] on div "Claims" at bounding box center [47, 256] width 95 height 54
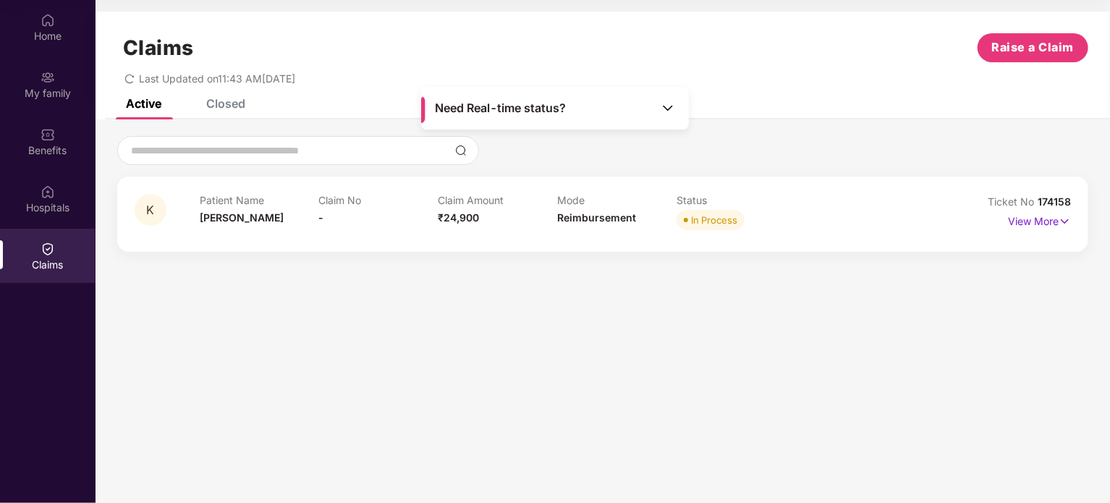
click at [1071, 221] on div "K Patient Name [PERSON_NAME] No - Claim Amount ₹24,900 Mode Reimbursement Statu…" at bounding box center [602, 213] width 971 height 75
click at [1043, 223] on p "View More" at bounding box center [1039, 220] width 63 height 20
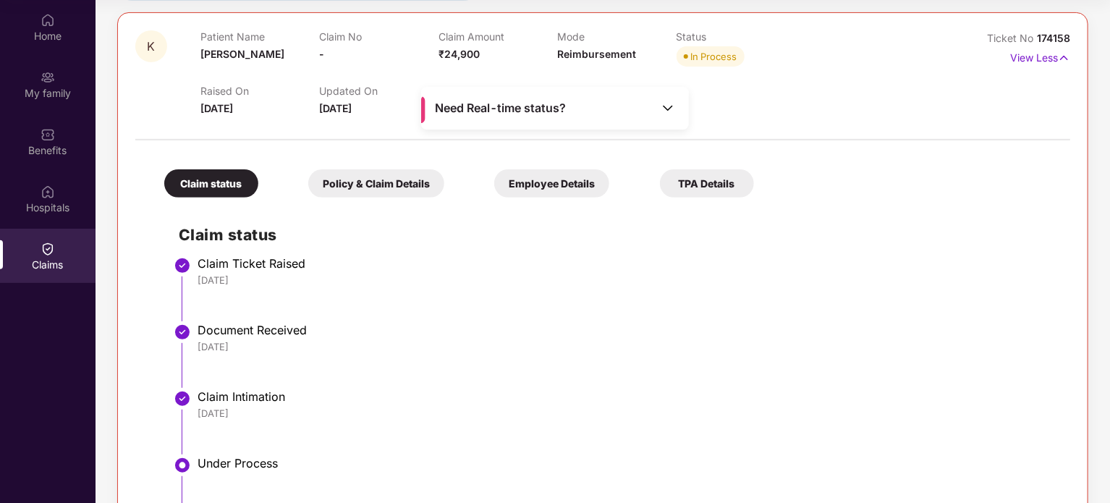
scroll to position [92, 0]
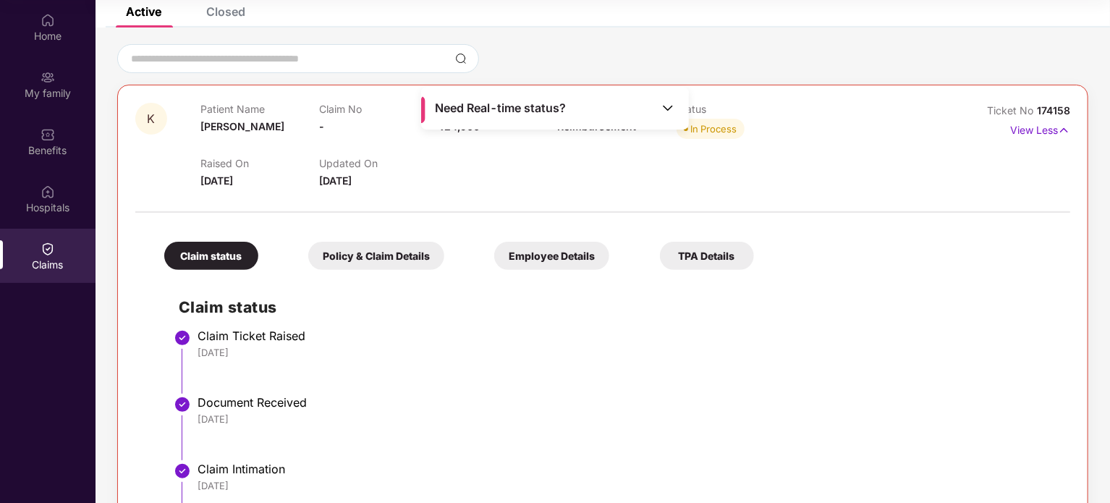
click at [352, 182] on span "[DATE]" at bounding box center [335, 180] width 33 height 12
click at [668, 101] on img at bounding box center [667, 108] width 14 height 14
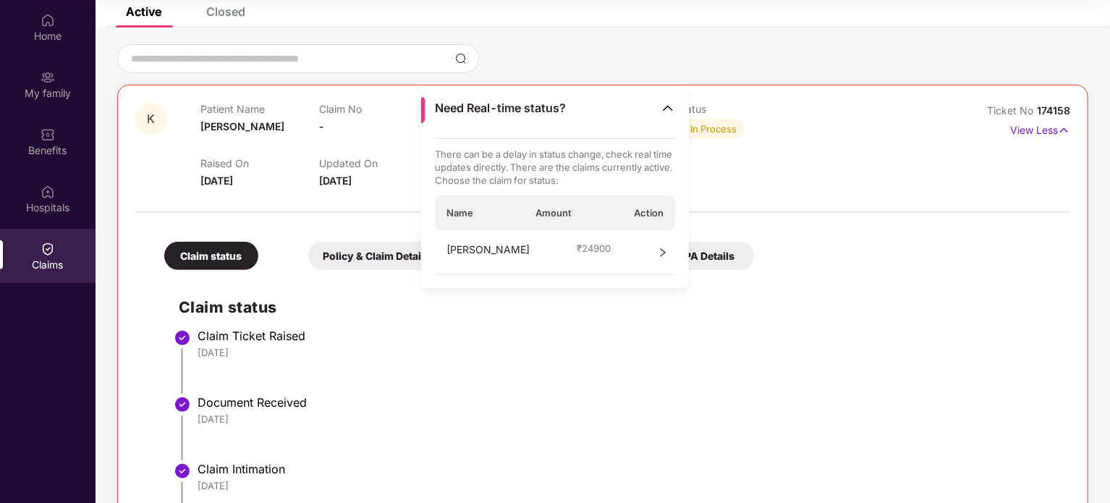
click at [632, 243] on div "[PERSON_NAME] ₹ 24900" at bounding box center [555, 252] width 241 height 45
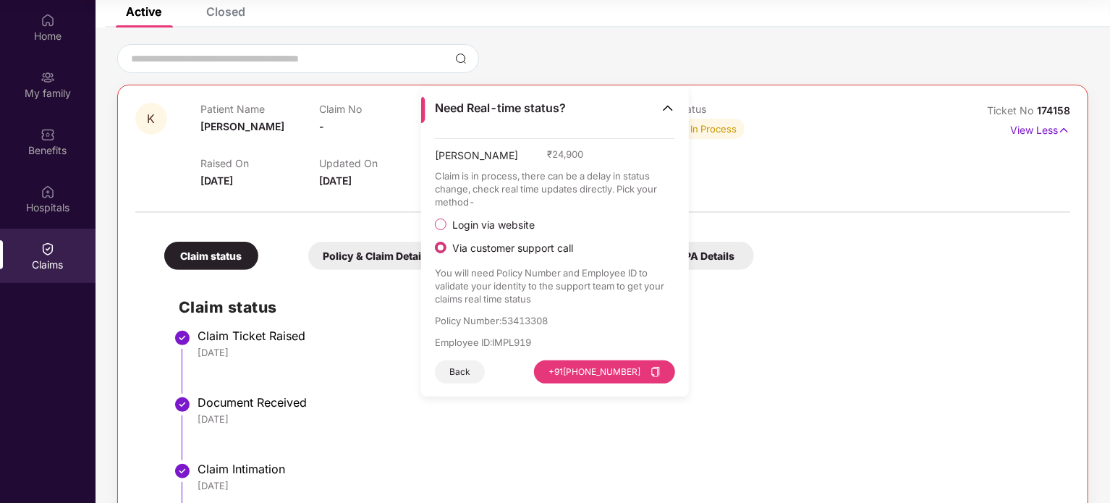
click at [517, 224] on span "Login via website" at bounding box center [493, 224] width 94 height 13
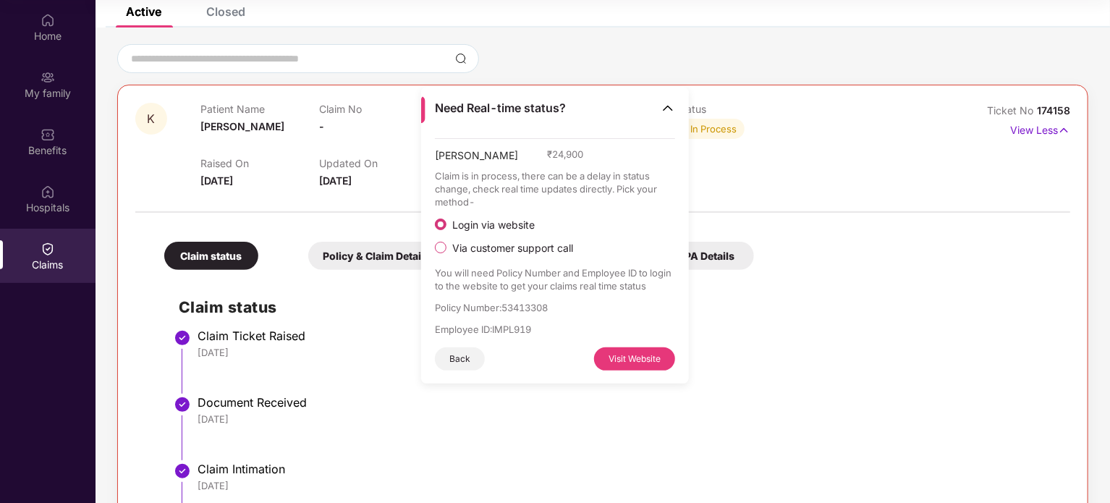
click at [485, 242] on span "Via customer support call" at bounding box center [512, 248] width 132 height 13
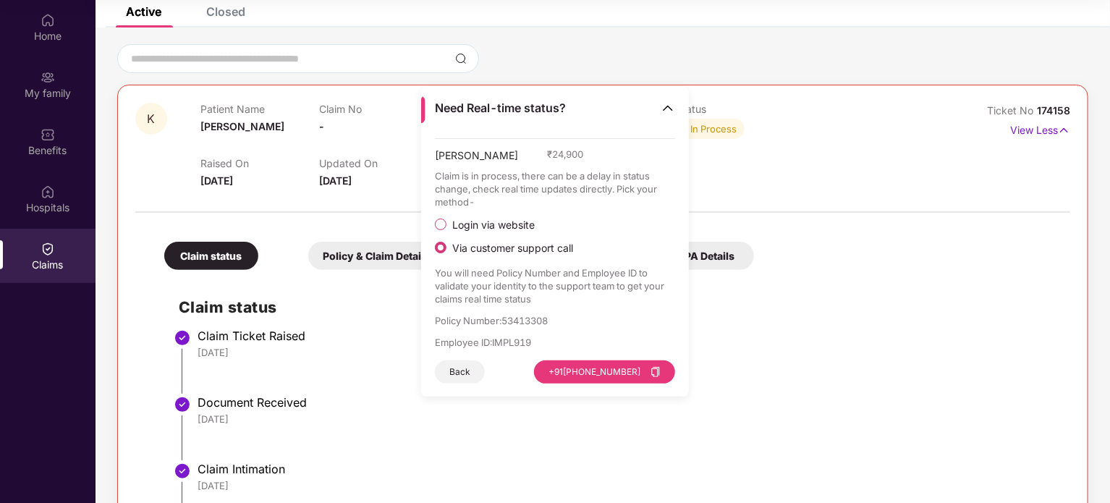
click at [489, 218] on span "Login via website" at bounding box center [493, 224] width 94 height 13
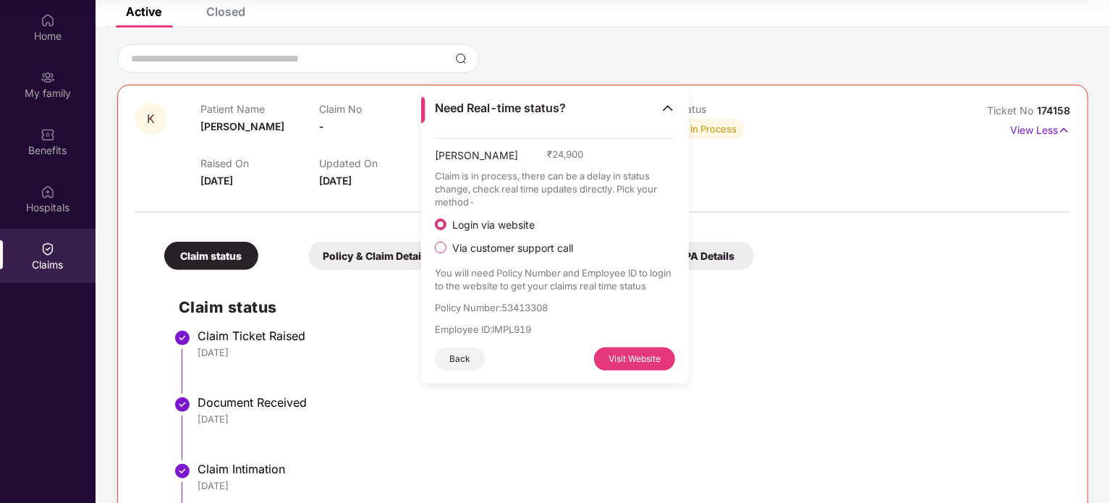
click at [646, 349] on button "Visit Website" at bounding box center [634, 358] width 81 height 23
click at [43, 95] on div "My family" at bounding box center [47, 93] width 95 height 14
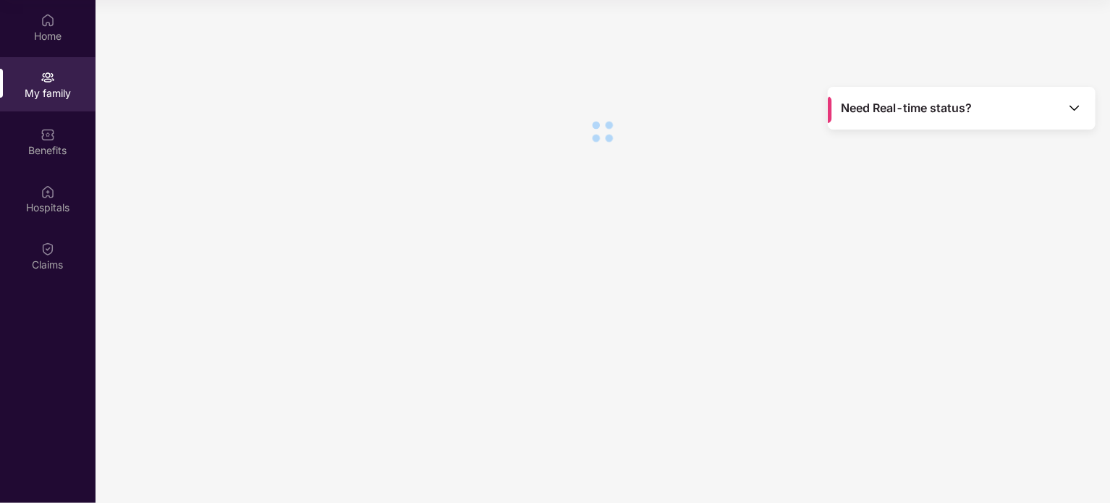
scroll to position [0, 0]
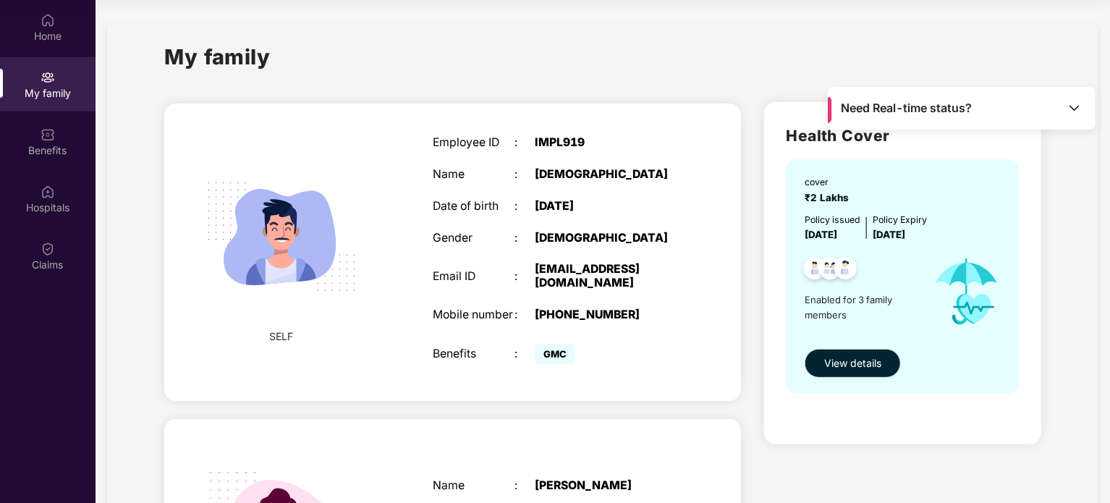
click at [825, 361] on span "View details" at bounding box center [852, 363] width 57 height 16
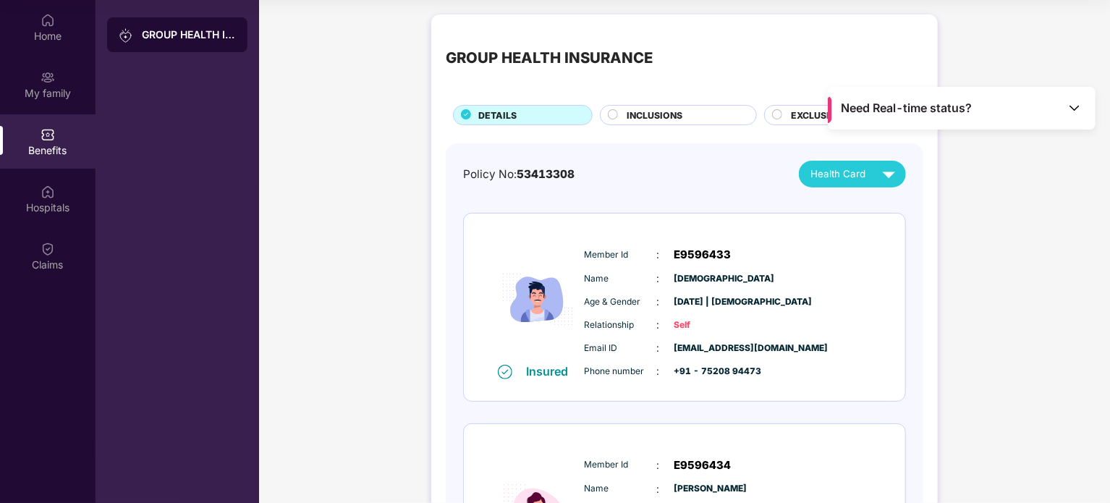
click at [833, 162] on div "Health Card" at bounding box center [855, 173] width 91 height 25
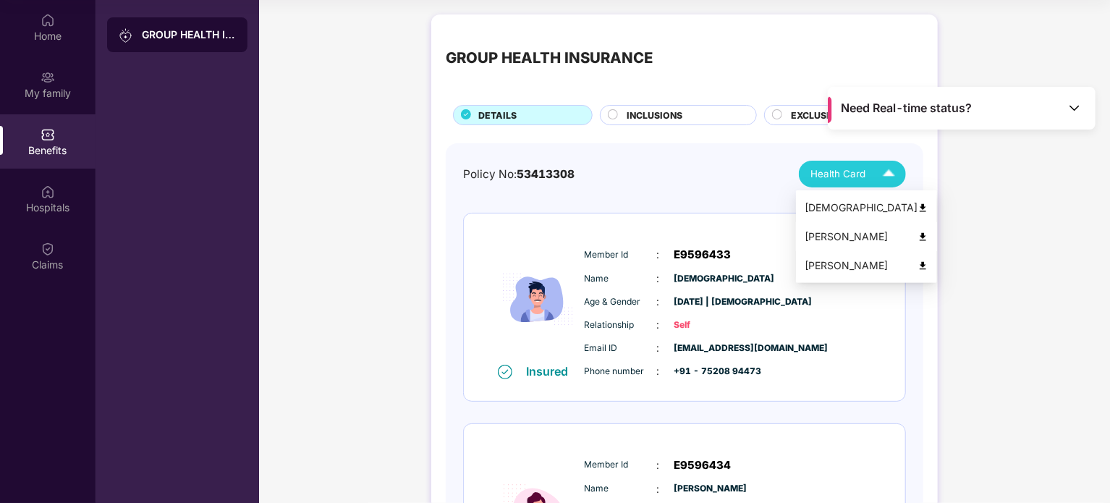
click at [854, 239] on div "[PERSON_NAME]" at bounding box center [866, 237] width 124 height 16
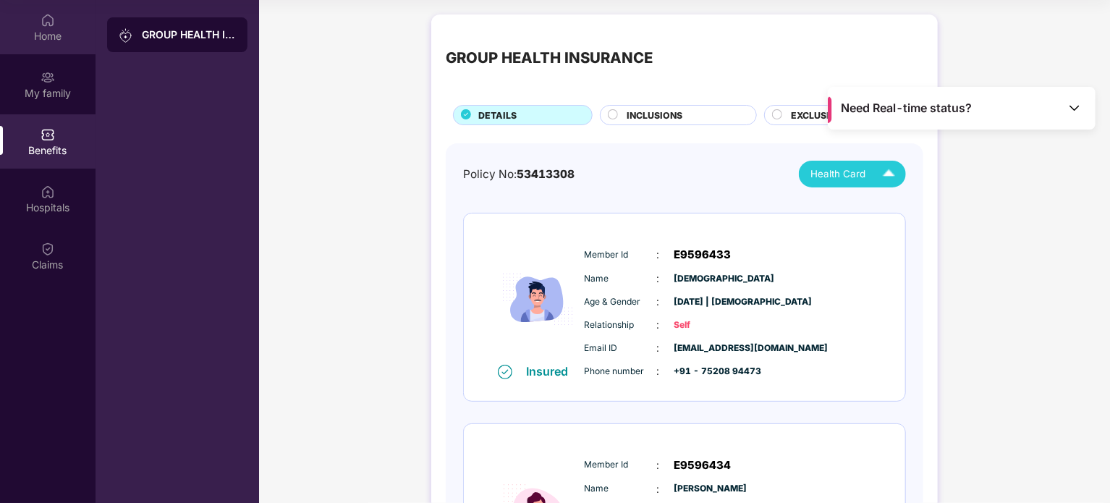
click at [47, 27] on div "Home" at bounding box center [47, 27] width 95 height 54
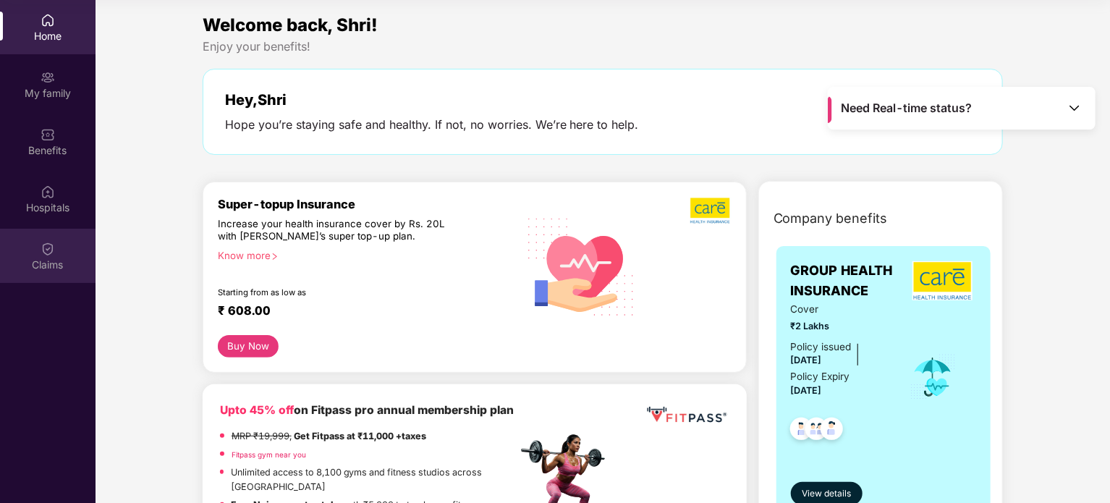
click at [61, 258] on div "Claims" at bounding box center [47, 265] width 95 height 14
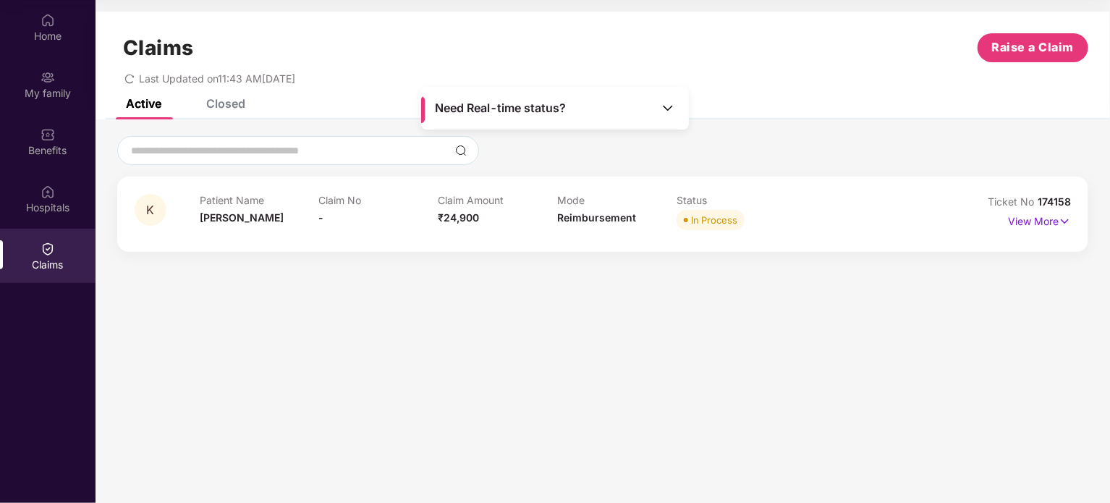
click at [704, 220] on div "In Process" at bounding box center [714, 220] width 46 height 14
click at [487, 121] on div "Need Real-time status?" at bounding box center [555, 108] width 268 height 43
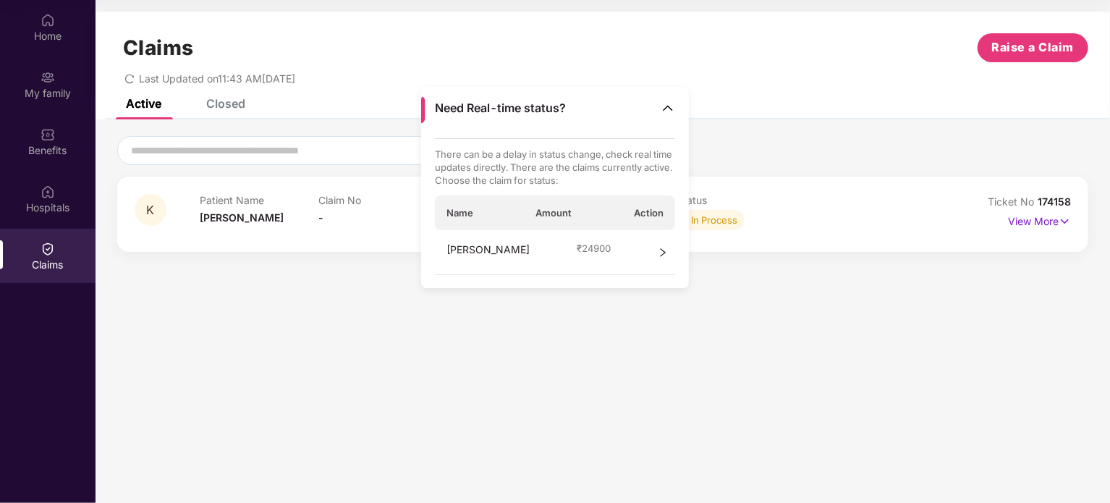
click at [593, 265] on div "[PERSON_NAME] ₹ 24900" at bounding box center [555, 252] width 241 height 45
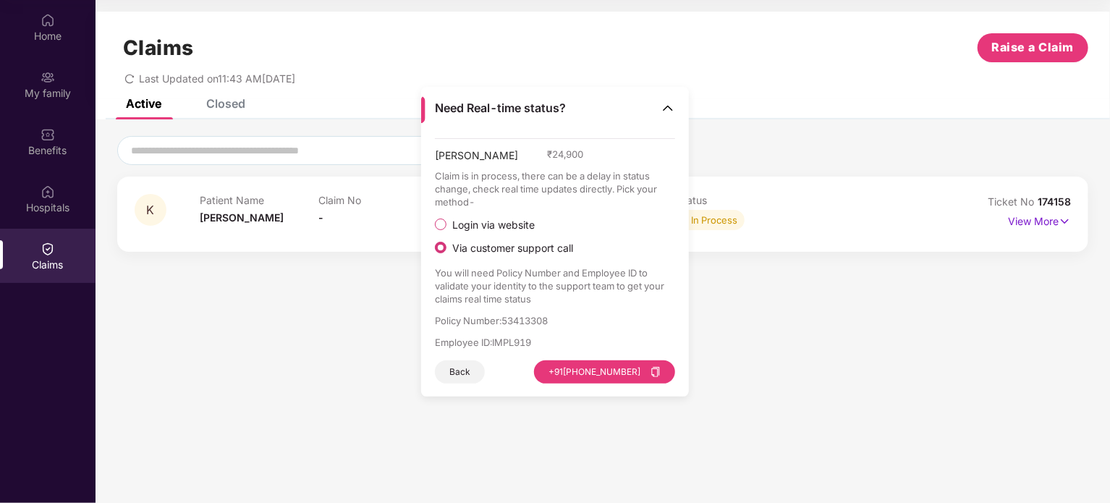
click at [523, 320] on p "Policy Number : 53413308" at bounding box center [555, 320] width 241 height 13
click at [510, 352] on div "[PERSON_NAME] ₹ 24,900 Claim is in process, there can be a delay in status chan…" at bounding box center [555, 260] width 241 height 245
click at [509, 343] on p "Employee ID : IMPL919" at bounding box center [555, 342] width 241 height 13
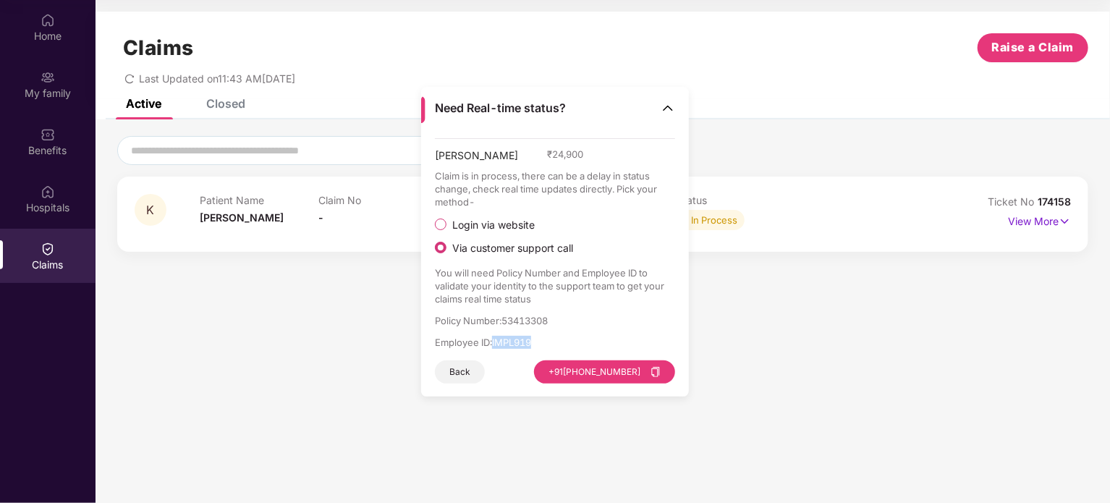
click at [509, 343] on p "Employee ID : IMPL919" at bounding box center [555, 342] width 241 height 13
click at [472, 344] on p "Employee ID : IMPL919" at bounding box center [555, 342] width 241 height 13
drag, startPoint x: 472, startPoint y: 344, endPoint x: 504, endPoint y: 344, distance: 32.6
click at [504, 344] on p "Employee ID : IMPL919" at bounding box center [555, 342] width 241 height 13
click at [229, 111] on div "Closed" at bounding box center [214, 104] width 61 height 32
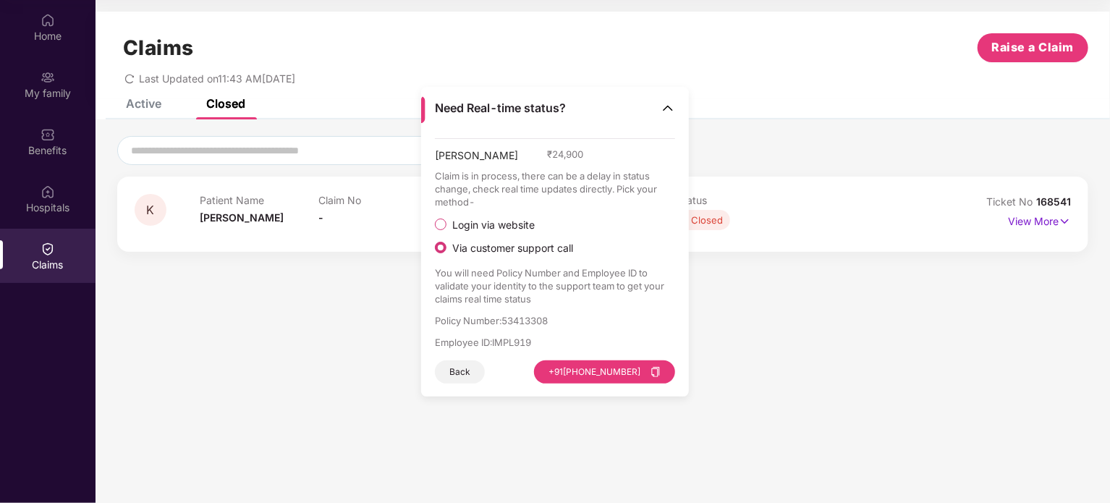
click at [660, 115] on img at bounding box center [667, 108] width 14 height 14
